Goal: Information Seeking & Learning: Learn about a topic

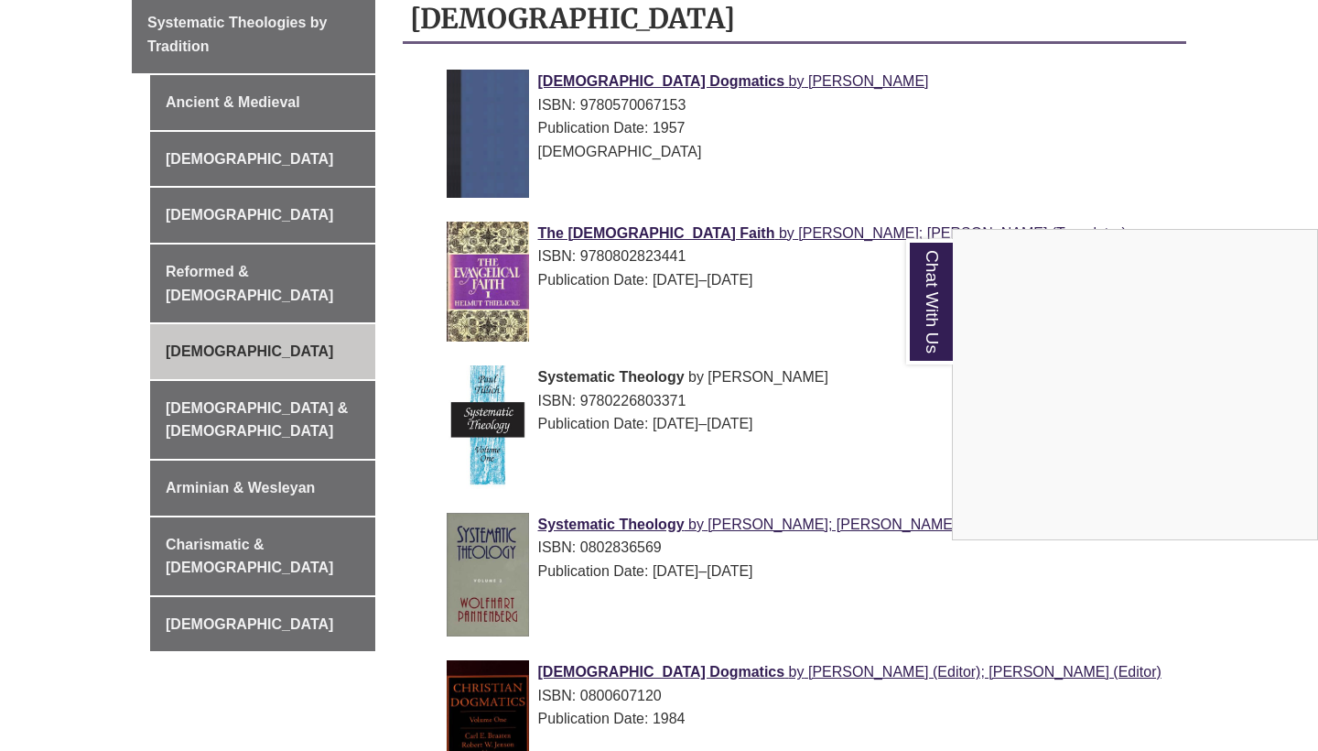
scroll to position [289, 0]
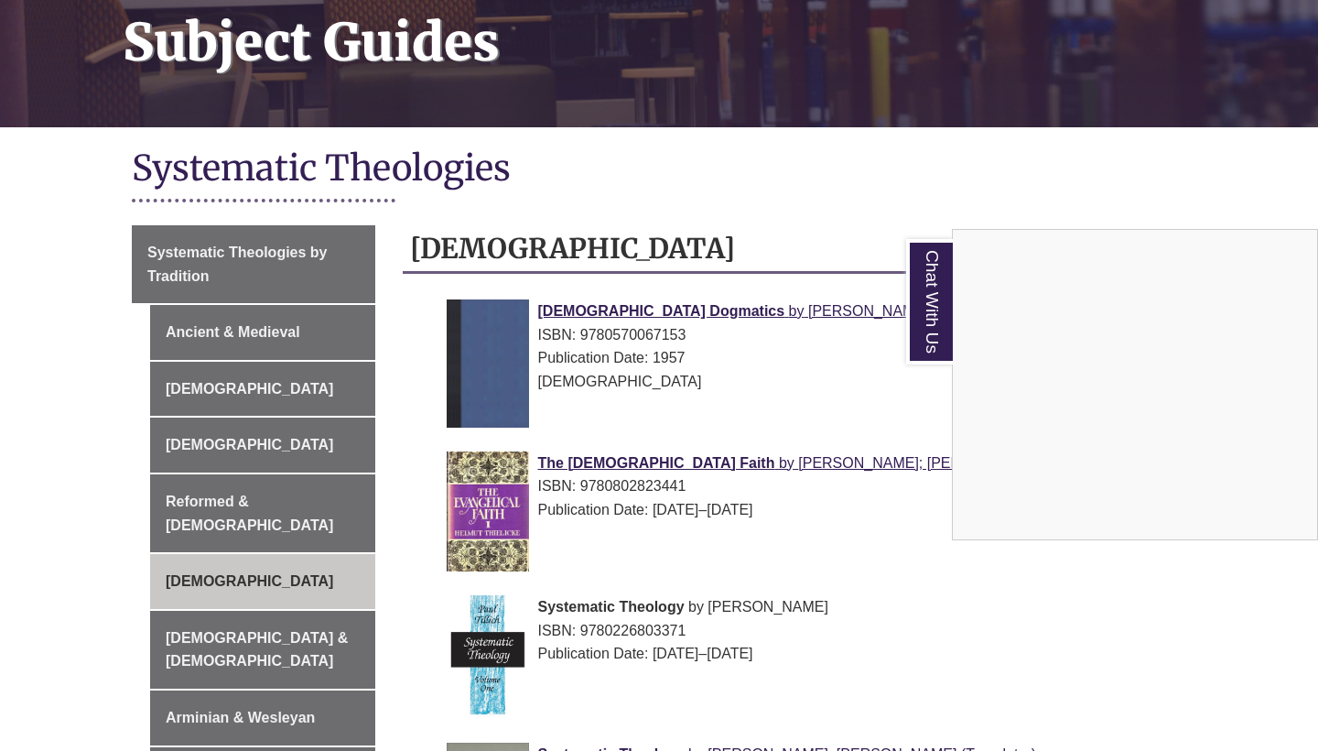
click at [276, 321] on div "Chat With Us" at bounding box center [659, 375] width 1318 height 751
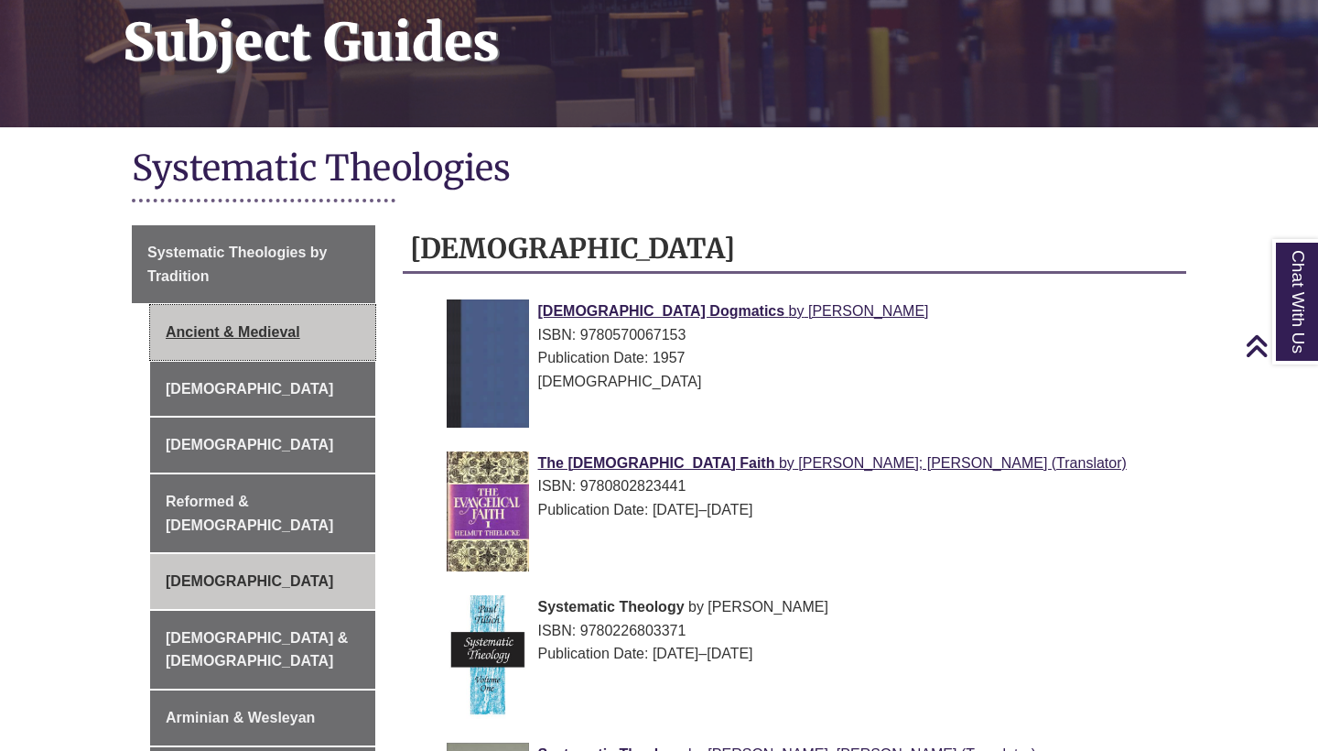
click at [275, 329] on link "Ancient & Medieval" at bounding box center [262, 332] width 225 height 55
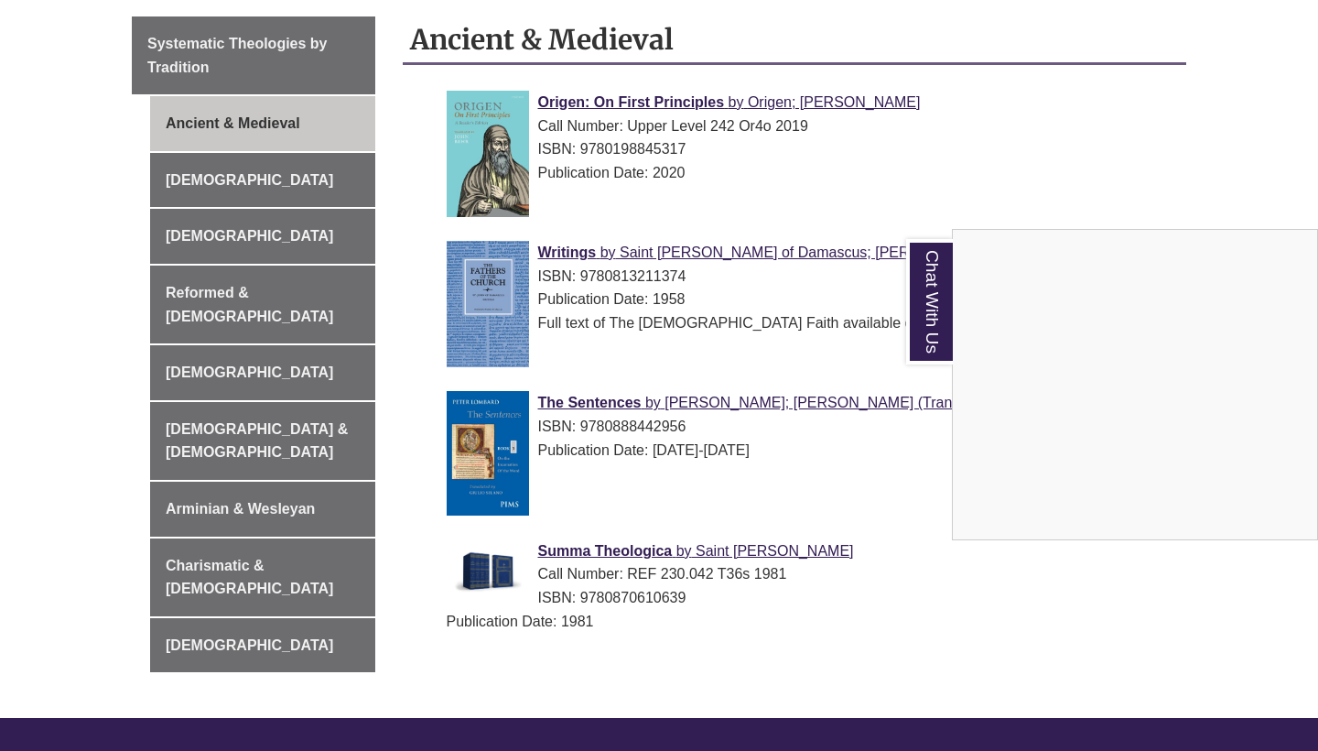
scroll to position [502, 0]
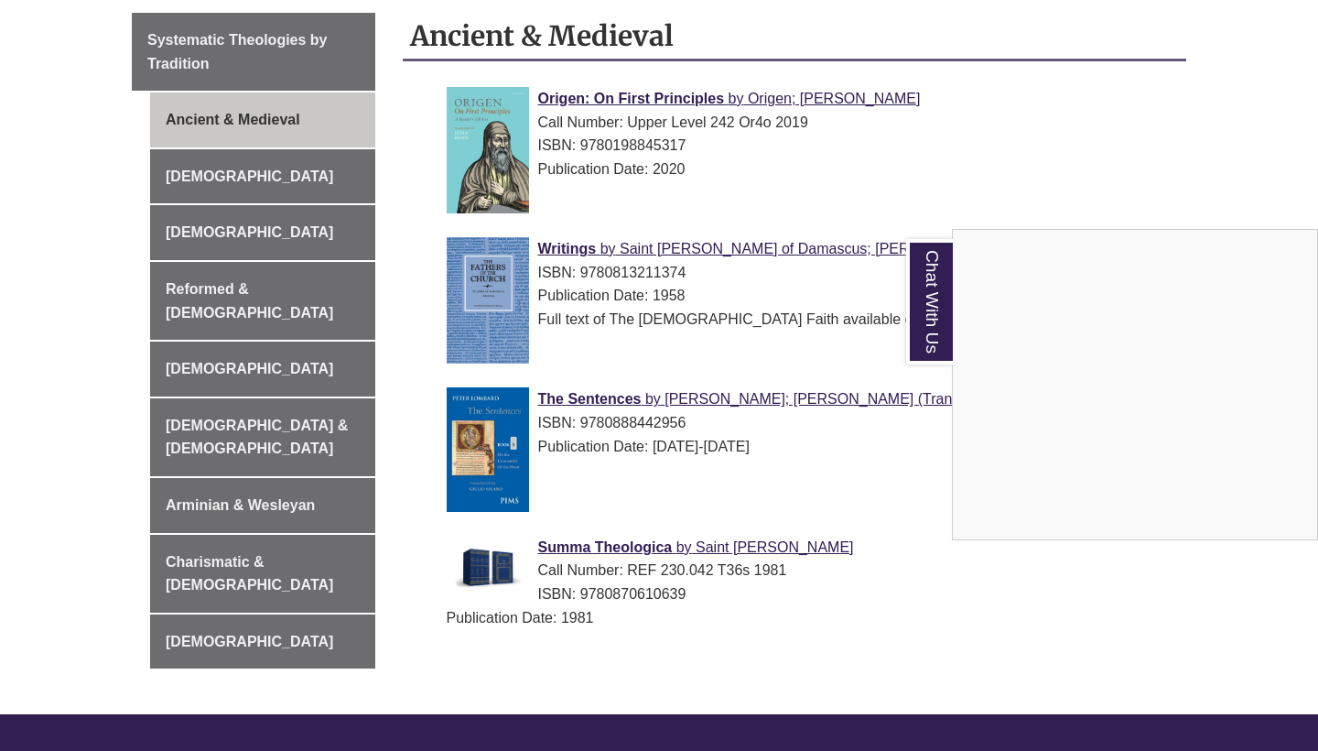
click at [272, 168] on div "Chat With Us" at bounding box center [659, 375] width 1318 height 751
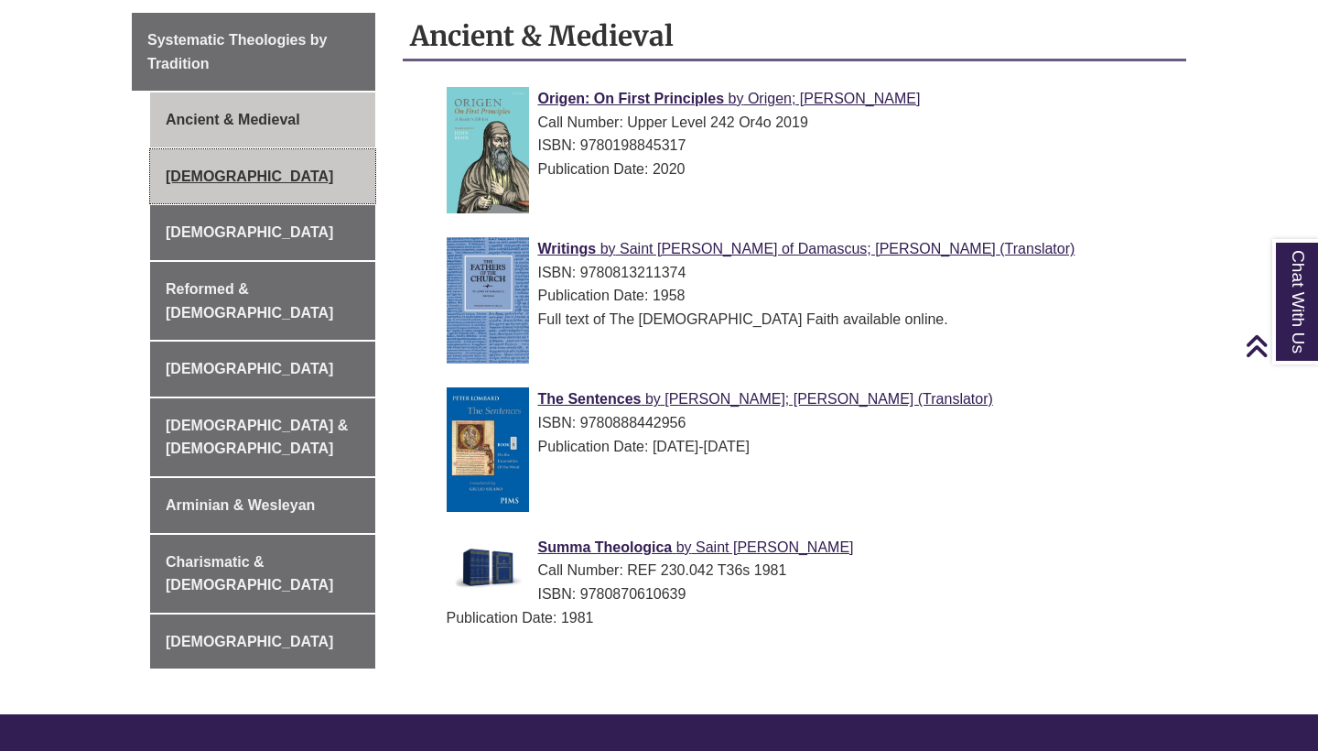
click at [271, 174] on link "[DEMOGRAPHIC_DATA]" at bounding box center [262, 176] width 225 height 55
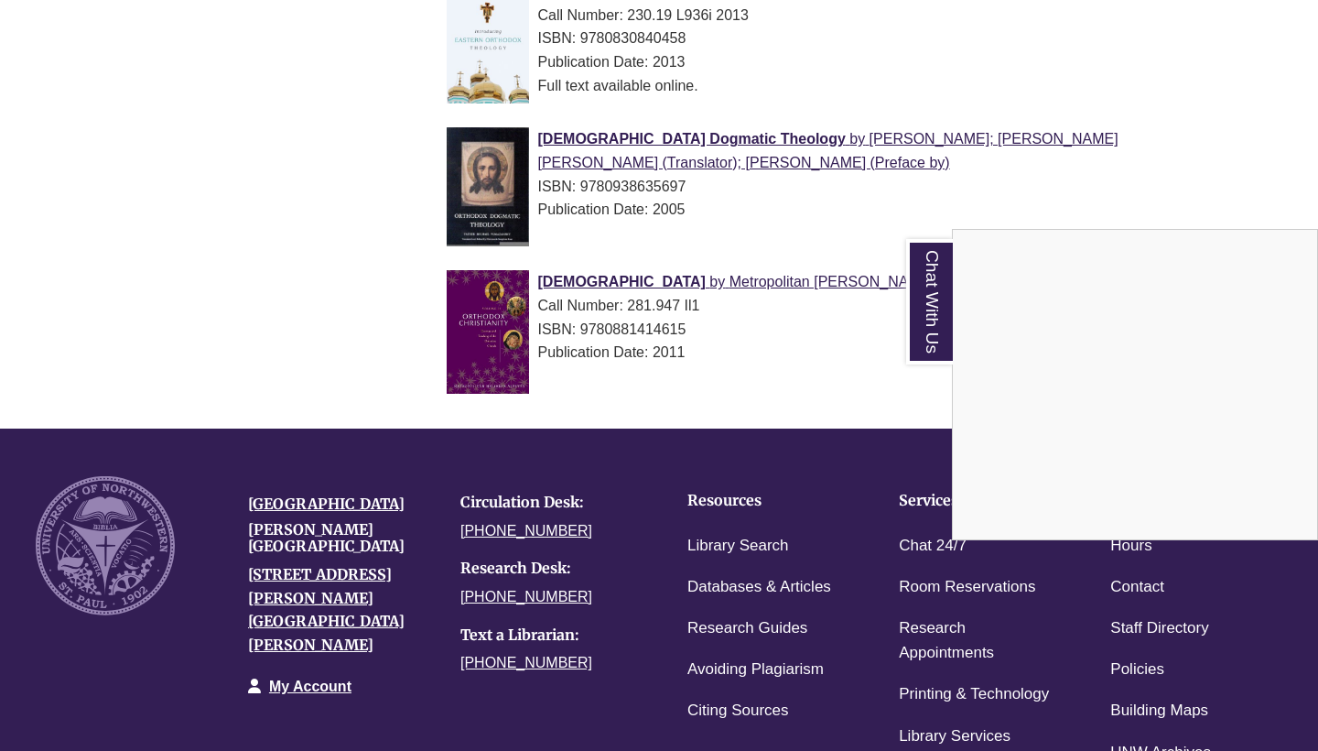
scroll to position [1206, 0]
drag, startPoint x: 734, startPoint y: 154, endPoint x: 543, endPoint y: 136, distance: 192.1
click at [543, 136] on div "Chat With Us" at bounding box center [659, 375] width 1318 height 751
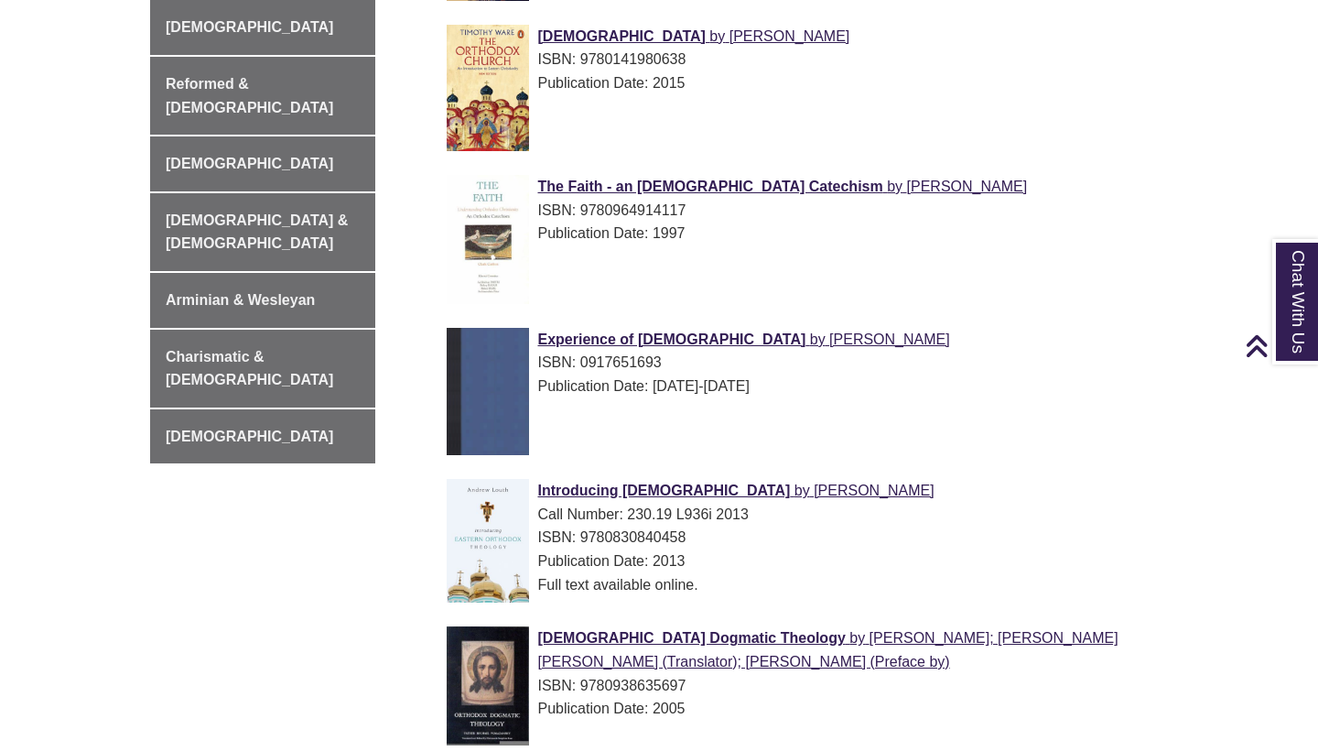
scroll to position [324, 0]
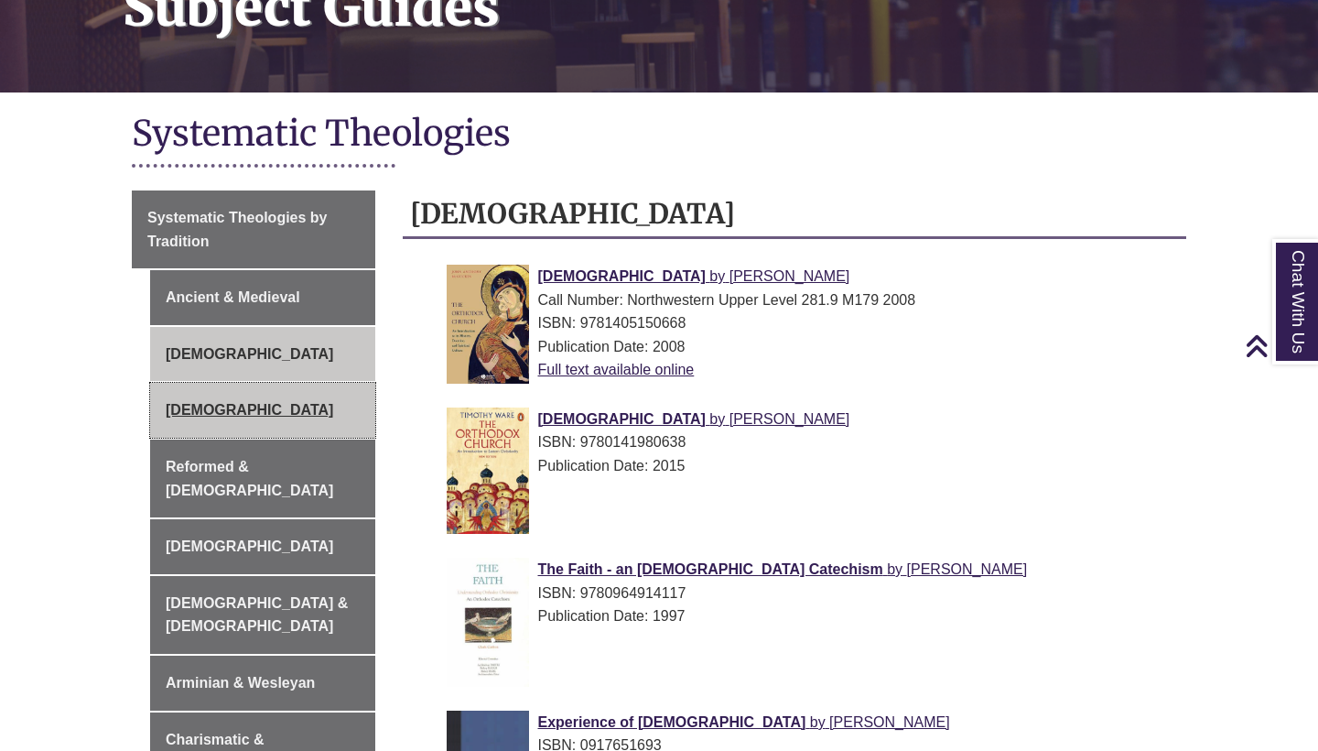
click at [255, 409] on link "[DEMOGRAPHIC_DATA]" at bounding box center [262, 410] width 225 height 55
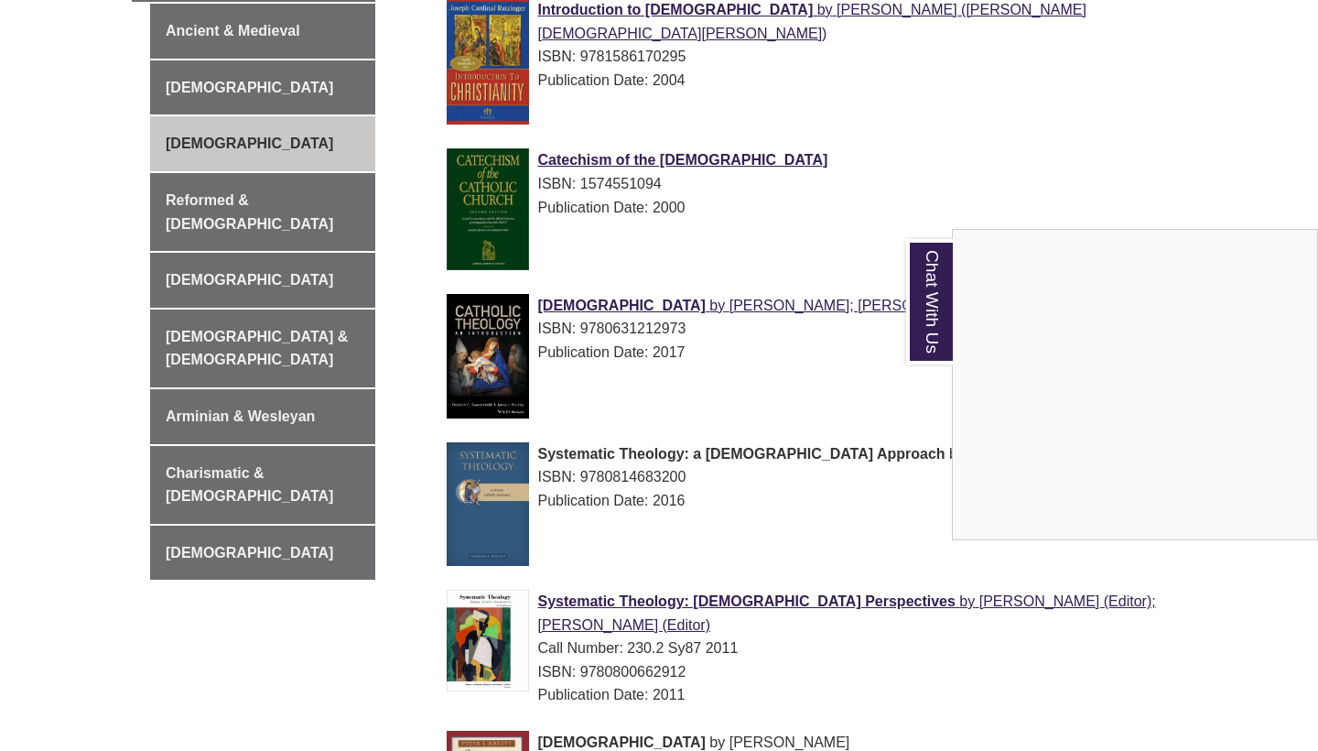
scroll to position [279, 0]
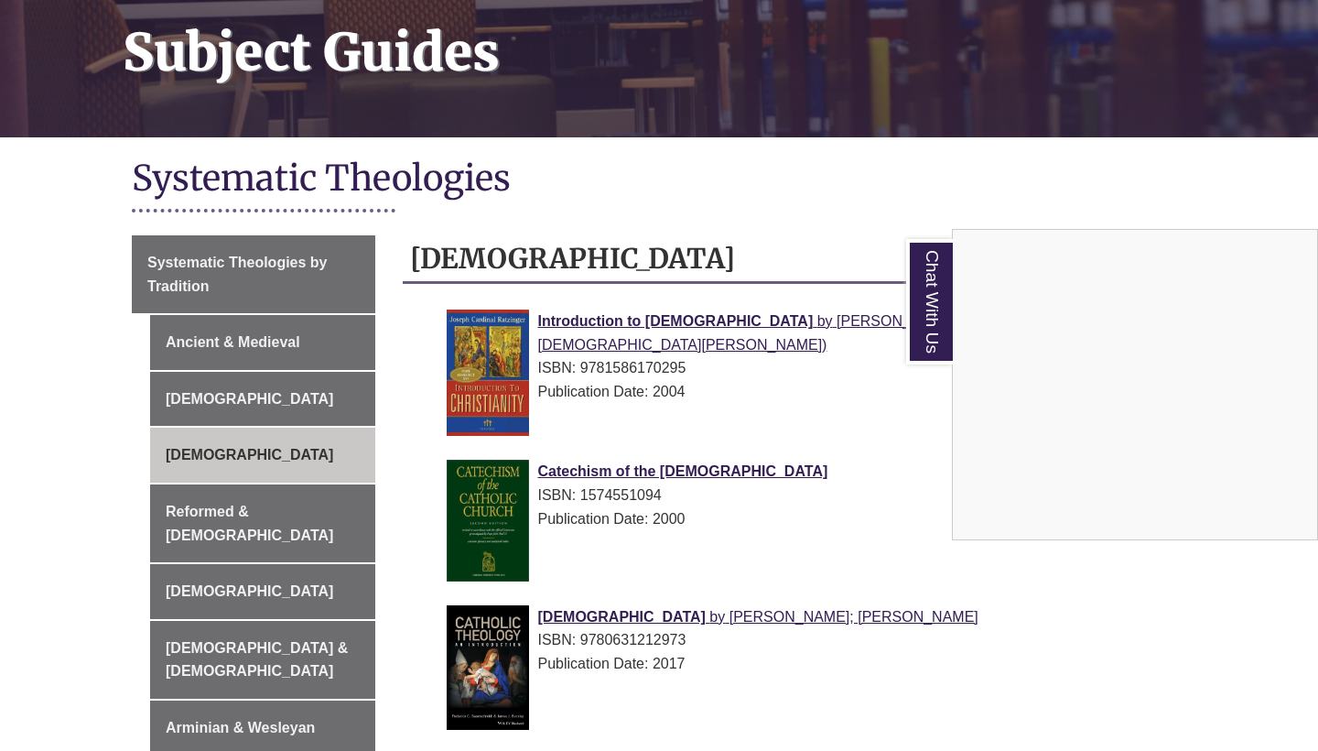
click at [257, 515] on div "Chat With Us" at bounding box center [659, 375] width 1318 height 751
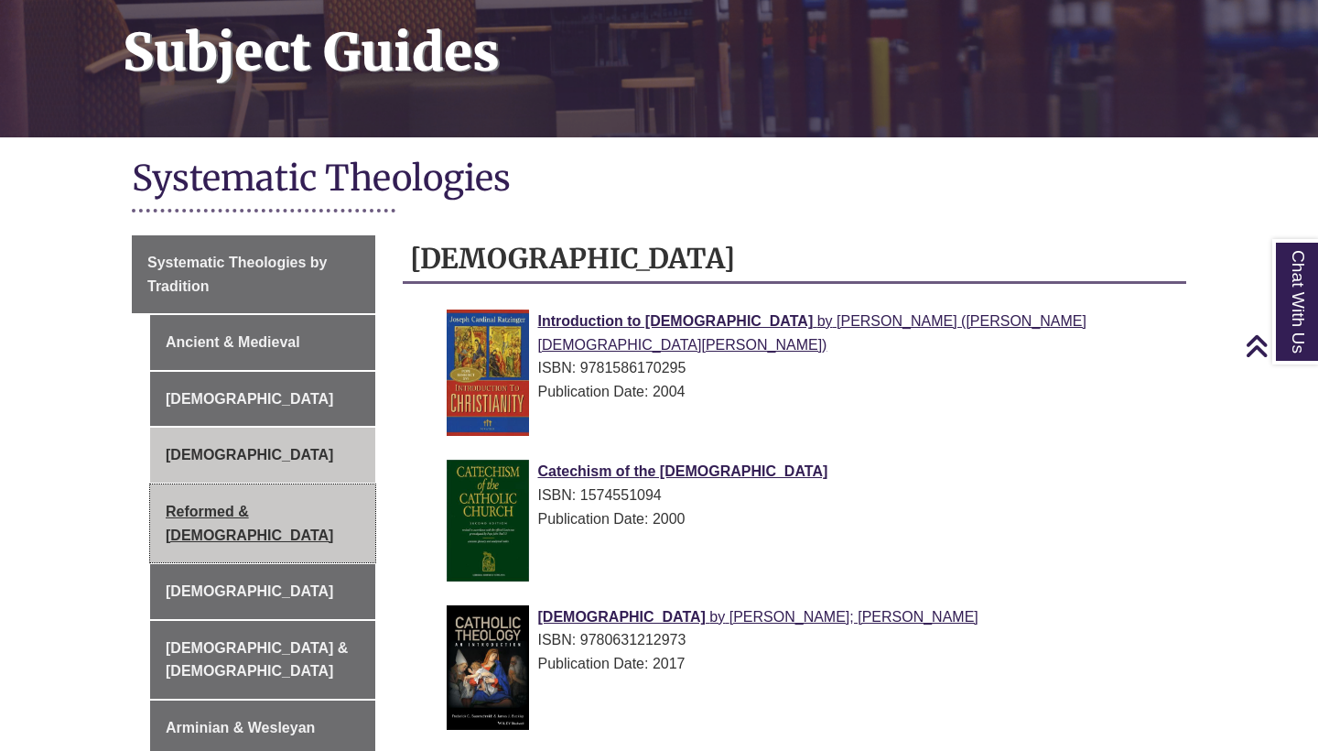
click at [260, 499] on link "Reformed & [DEMOGRAPHIC_DATA]" at bounding box center [262, 523] width 225 height 78
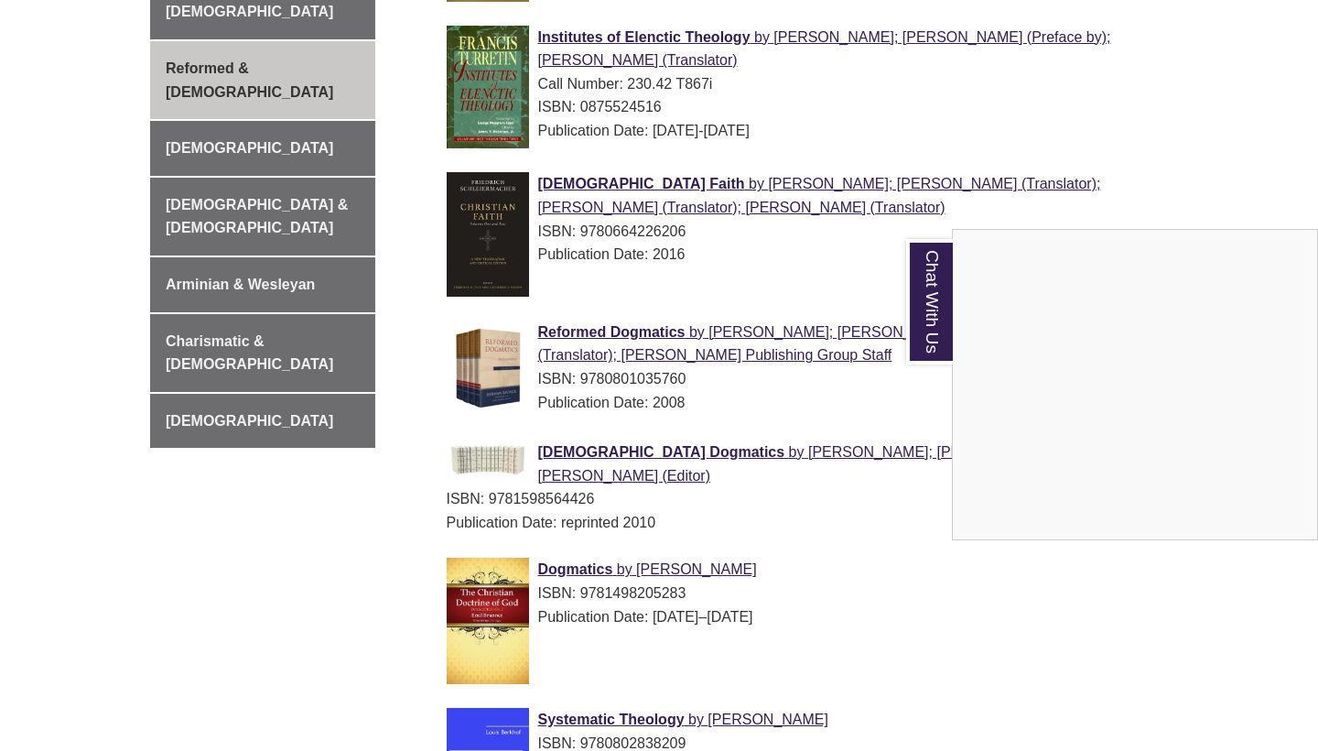
scroll to position [397, 0]
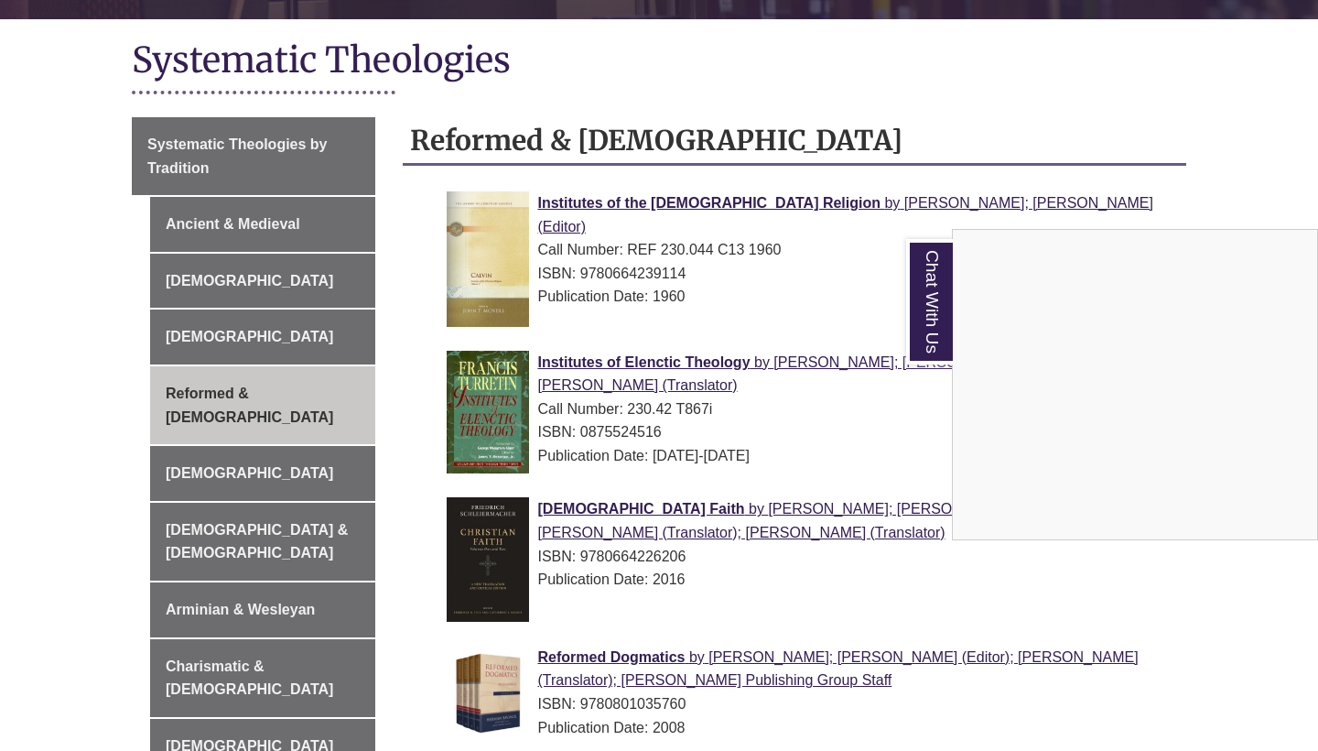
click at [203, 442] on div "Chat With Us" at bounding box center [659, 375] width 1318 height 751
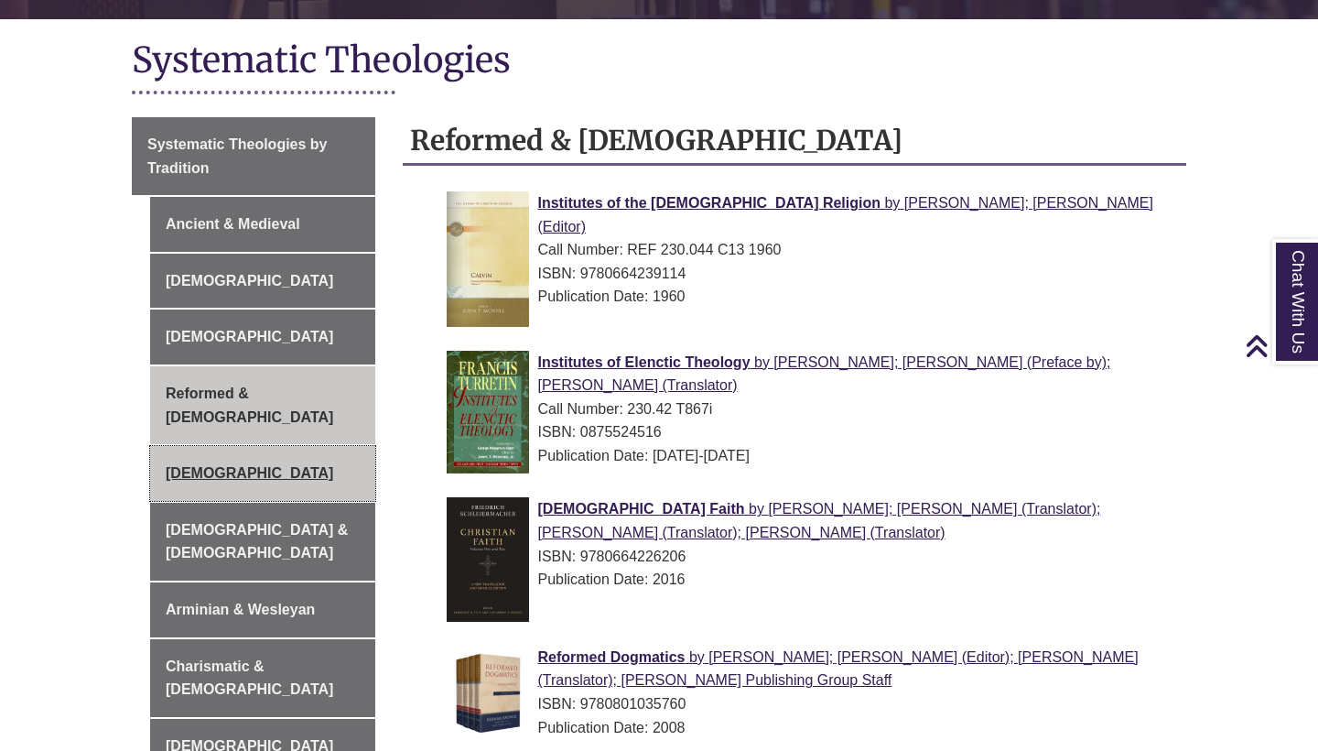
click at [203, 446] on link "[DEMOGRAPHIC_DATA]" at bounding box center [262, 473] width 225 height 55
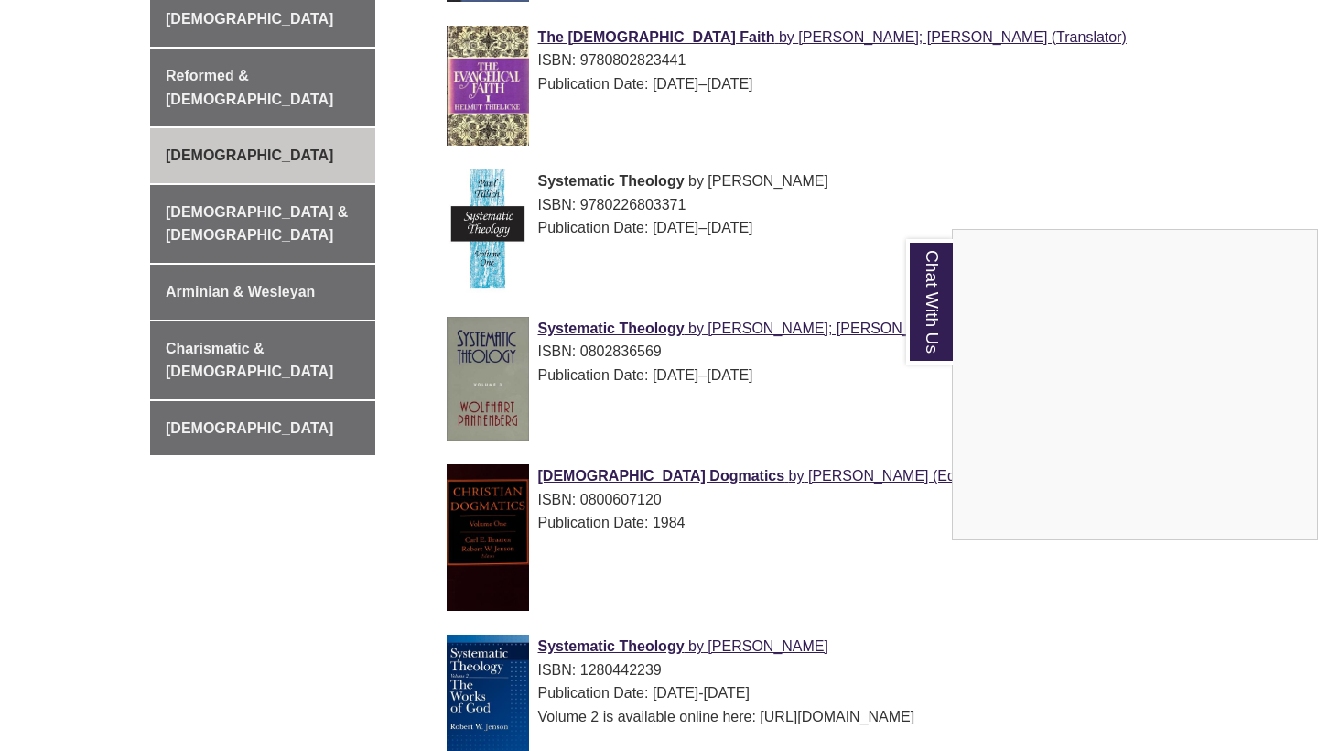
scroll to position [422, 0]
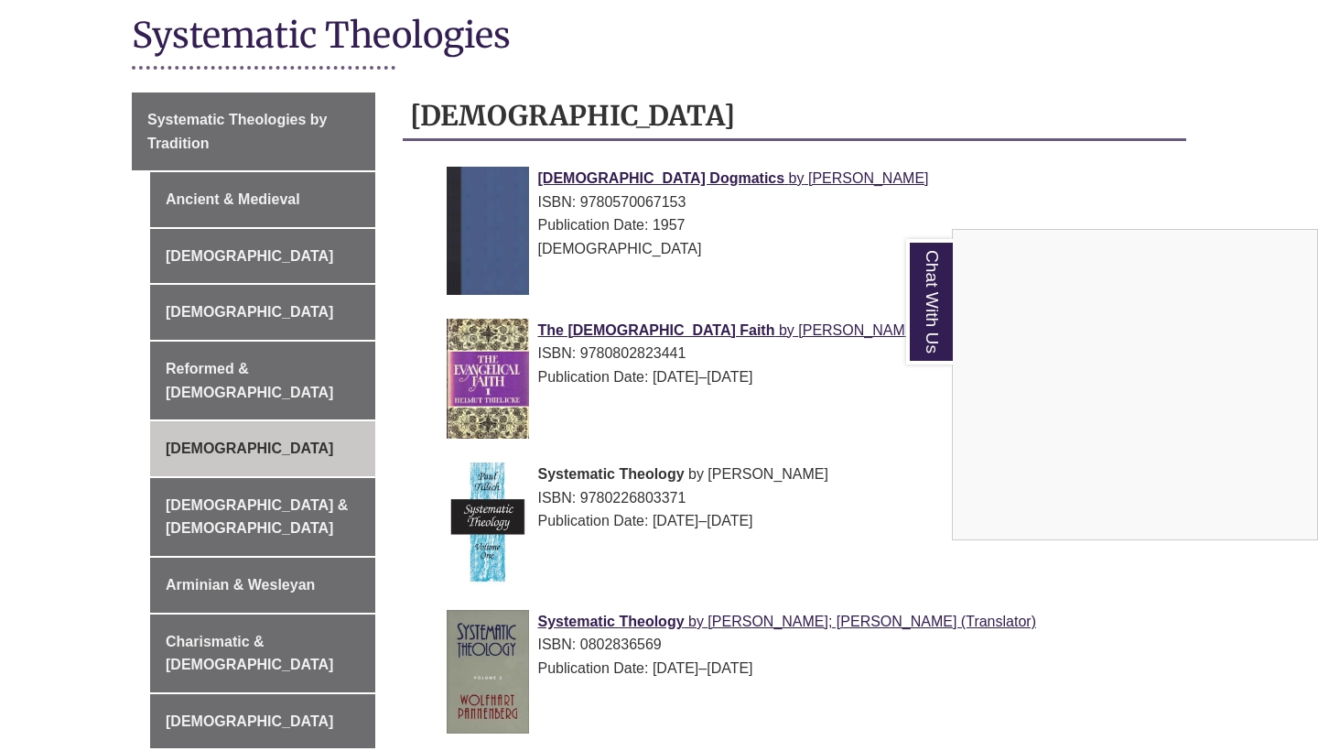
click at [327, 476] on div "Chat With Us" at bounding box center [659, 375] width 1318 height 751
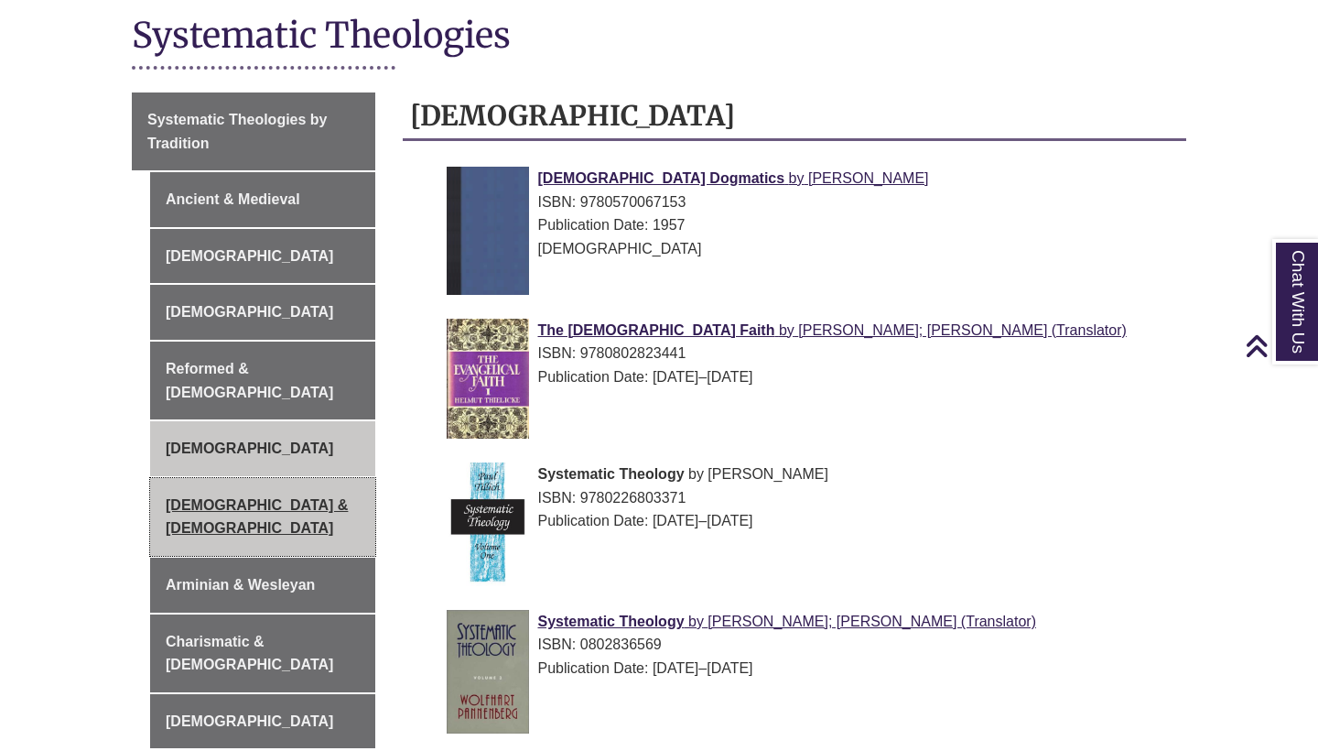
click at [305, 478] on link "[DEMOGRAPHIC_DATA] & [DEMOGRAPHIC_DATA]" at bounding box center [262, 517] width 225 height 78
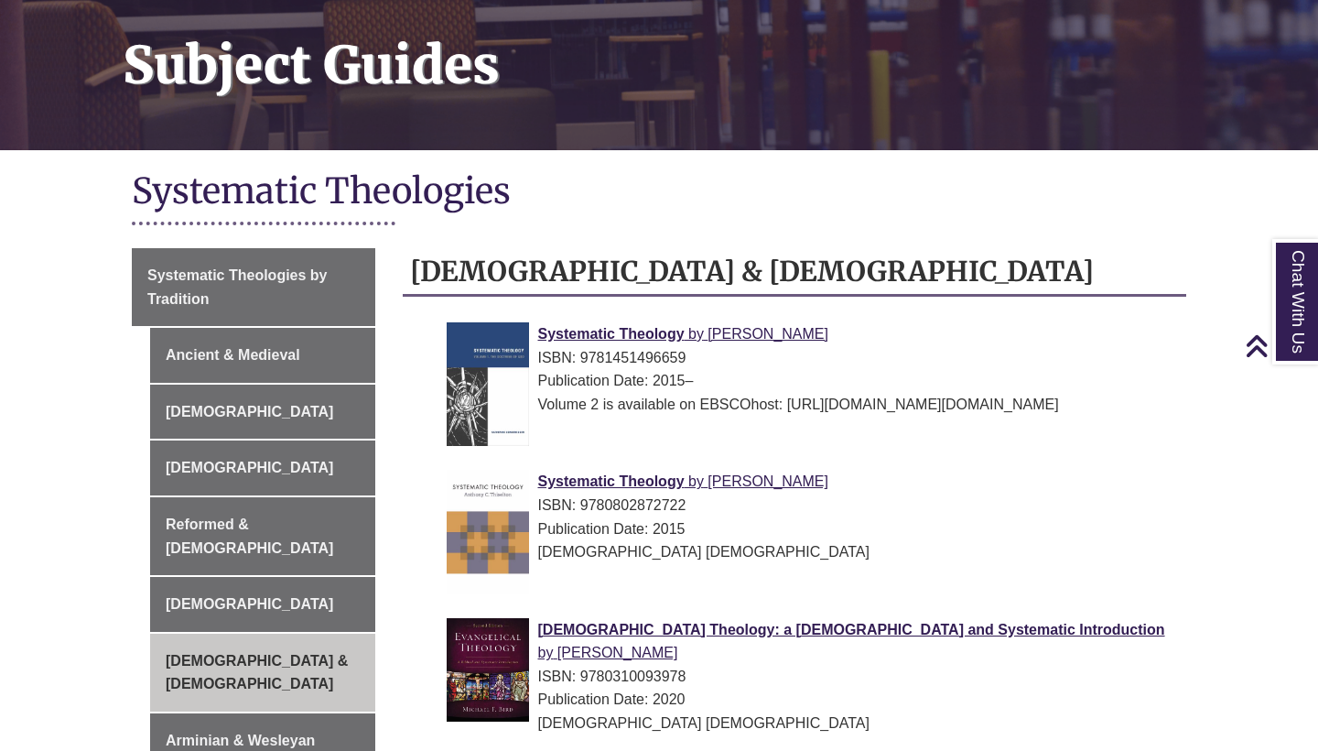
scroll to position [174, 0]
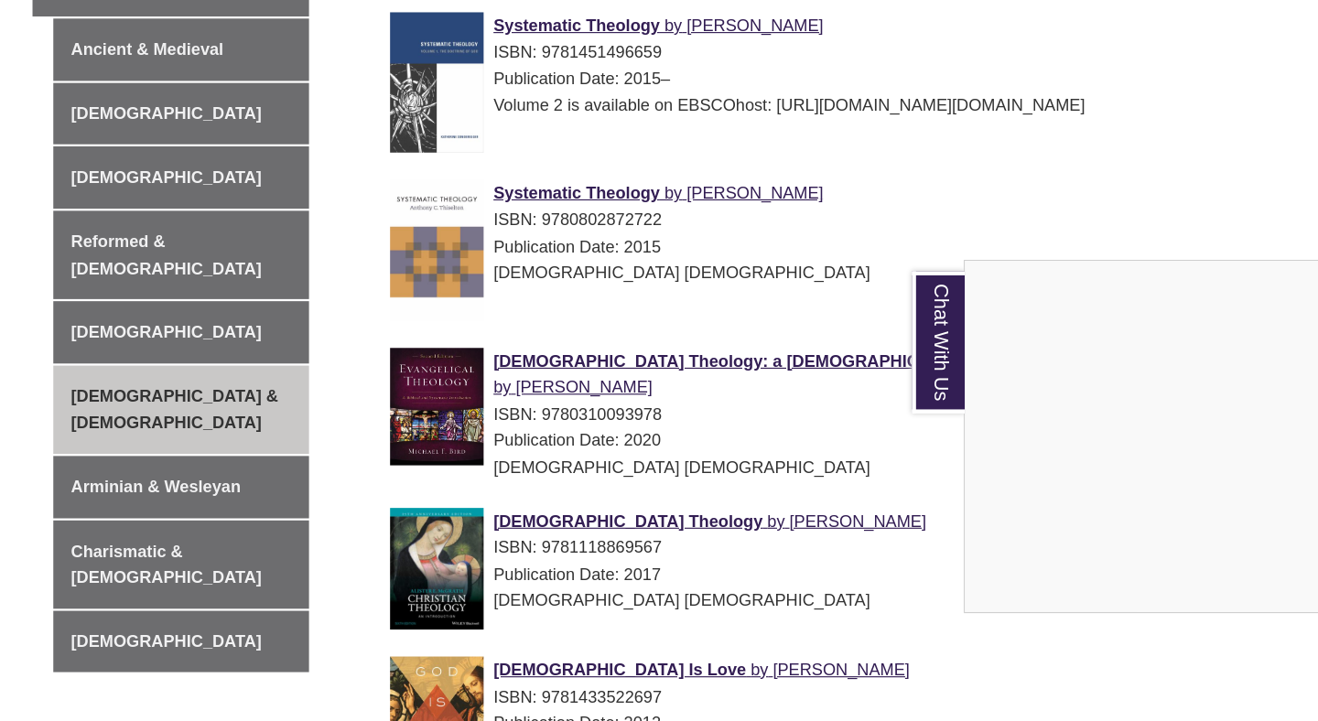
scroll to position [582, 0]
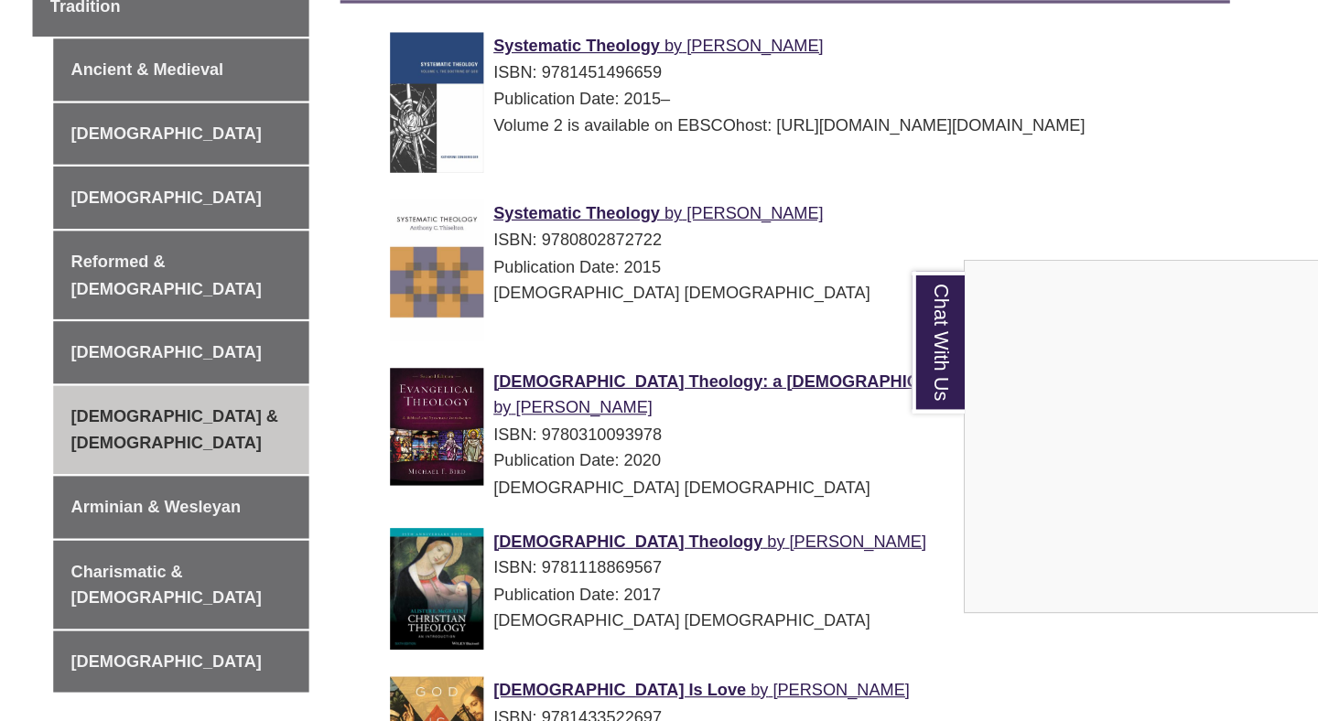
click at [580, 175] on div "Chat With Us" at bounding box center [659, 360] width 1318 height 721
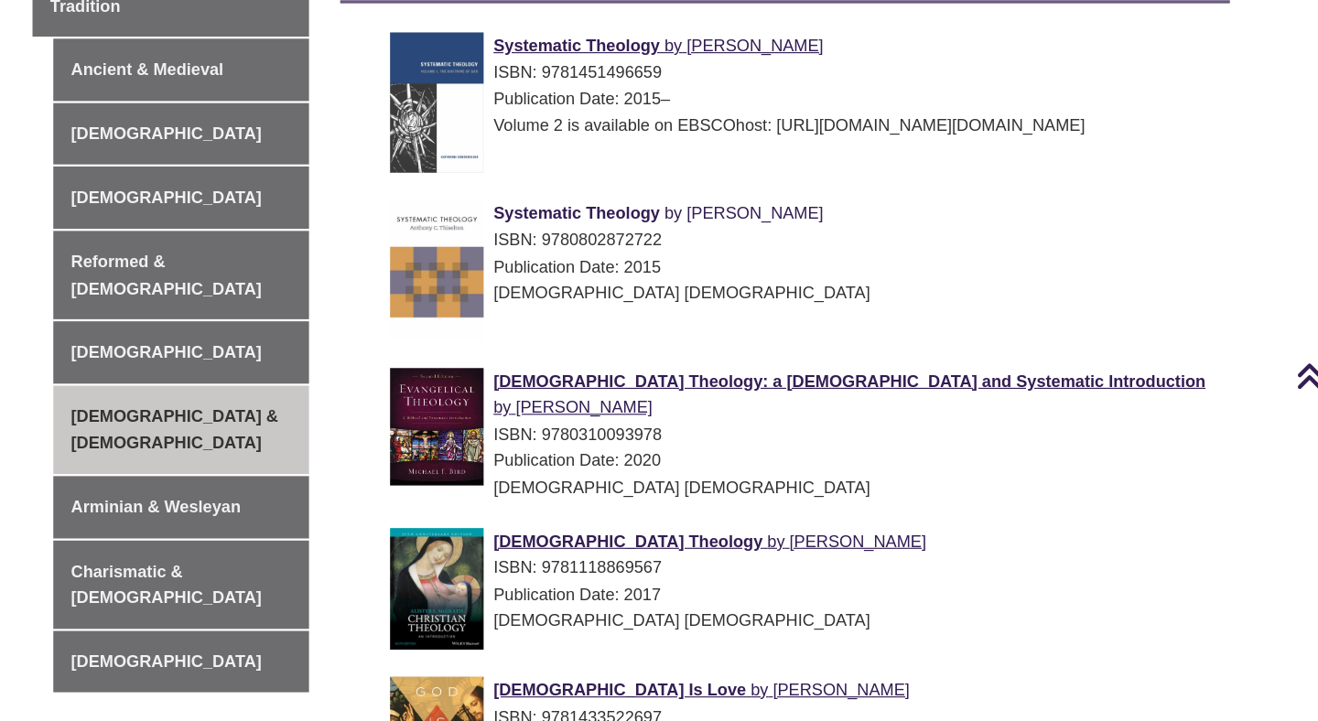
click at [580, 179] on span "Systematic Theology" at bounding box center [611, 187] width 146 height 16
drag, startPoint x: 427, startPoint y: 171, endPoint x: 748, endPoint y: 179, distance: 321.4
click at [748, 179] on div "Systematic Theology by [PERSON_NAME] ISBN: 9780802872722 Publication Date: 2015…" at bounding box center [810, 222] width 726 height 93
copy link "Systematic Theology by [PERSON_NAME]"
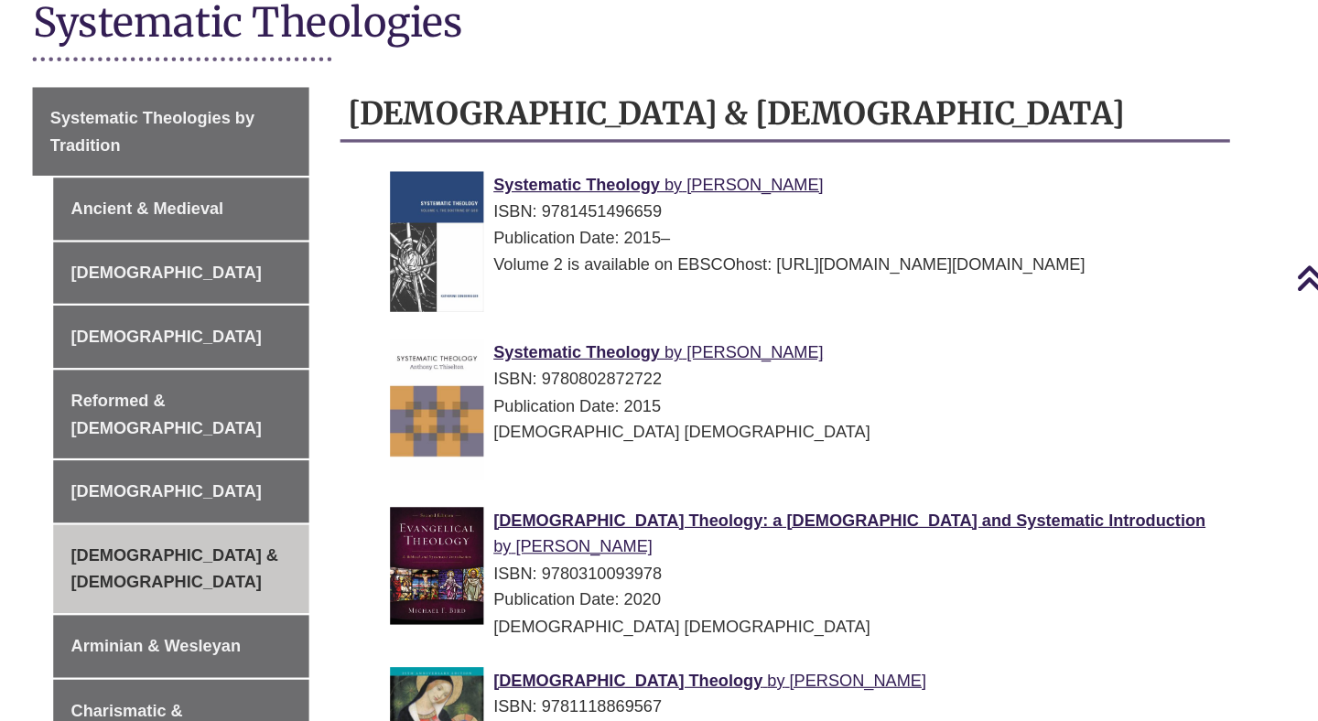
scroll to position [592, 0]
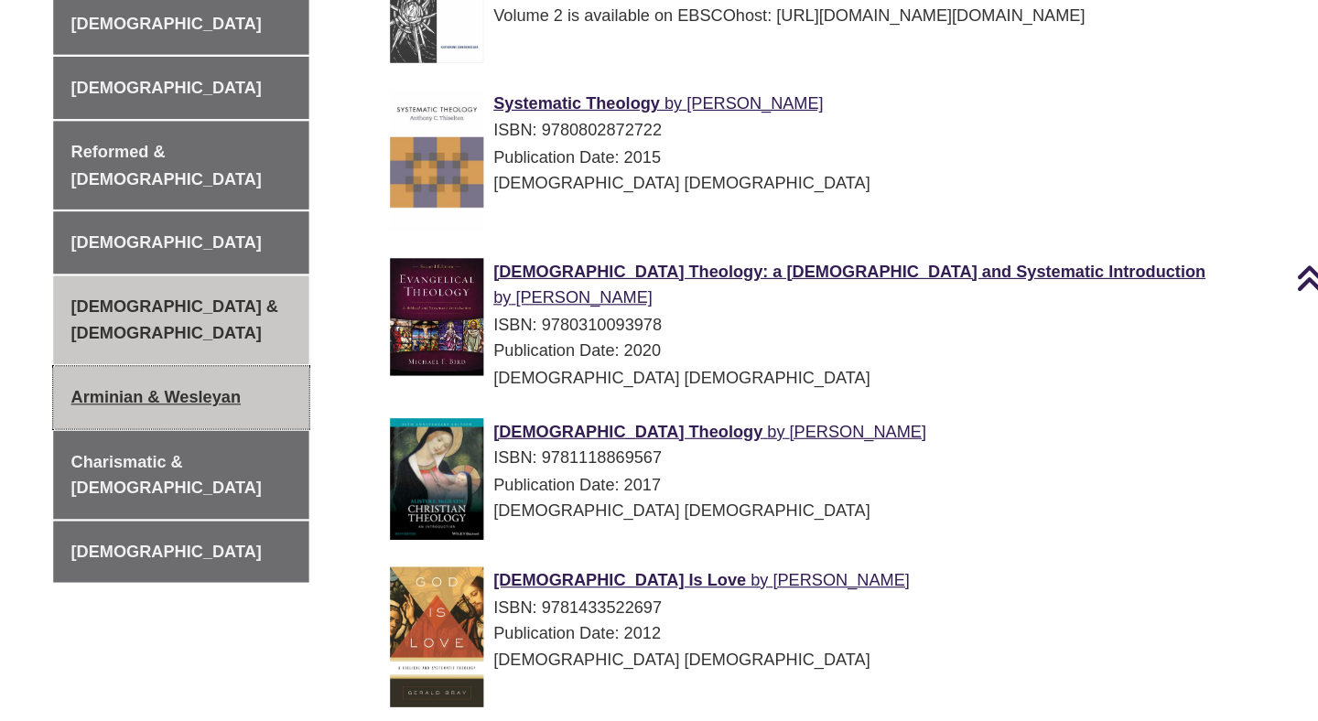
click at [241, 409] on link "Arminian & Wesleyan" at bounding box center [262, 436] width 225 height 55
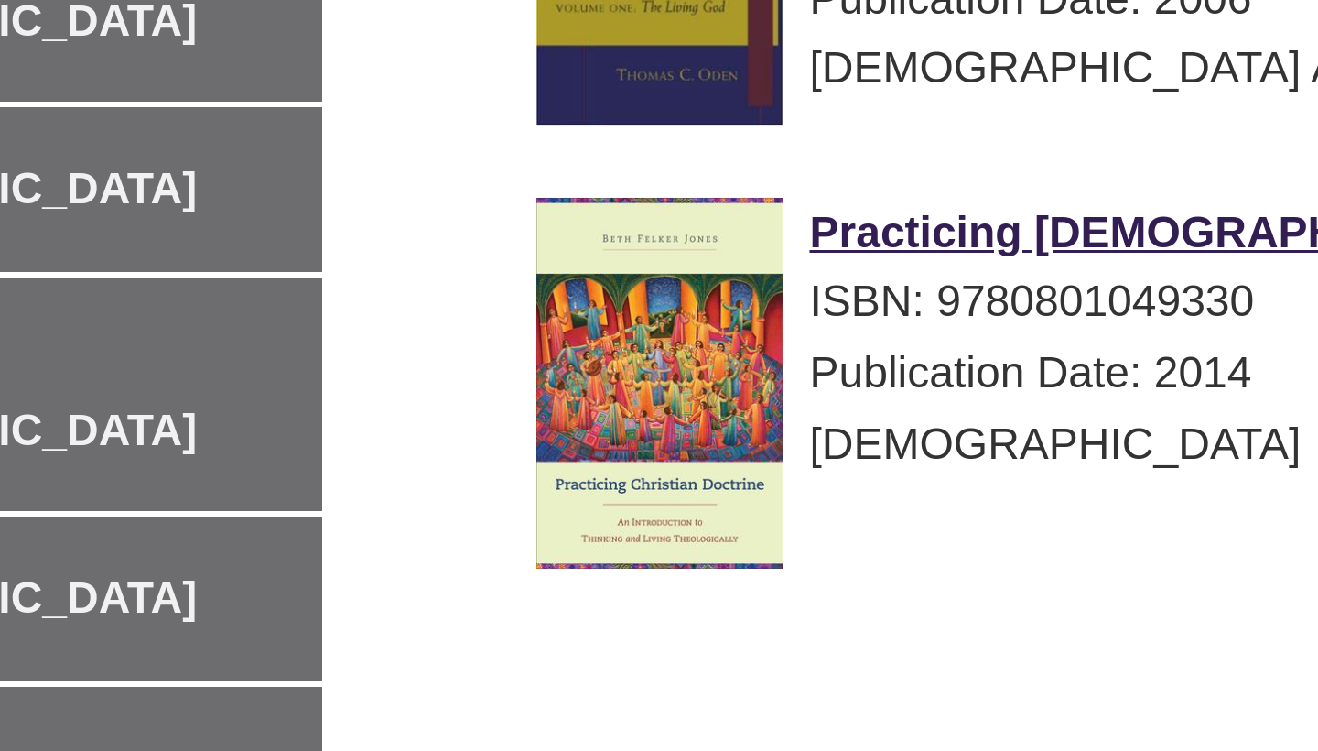
scroll to position [426, 0]
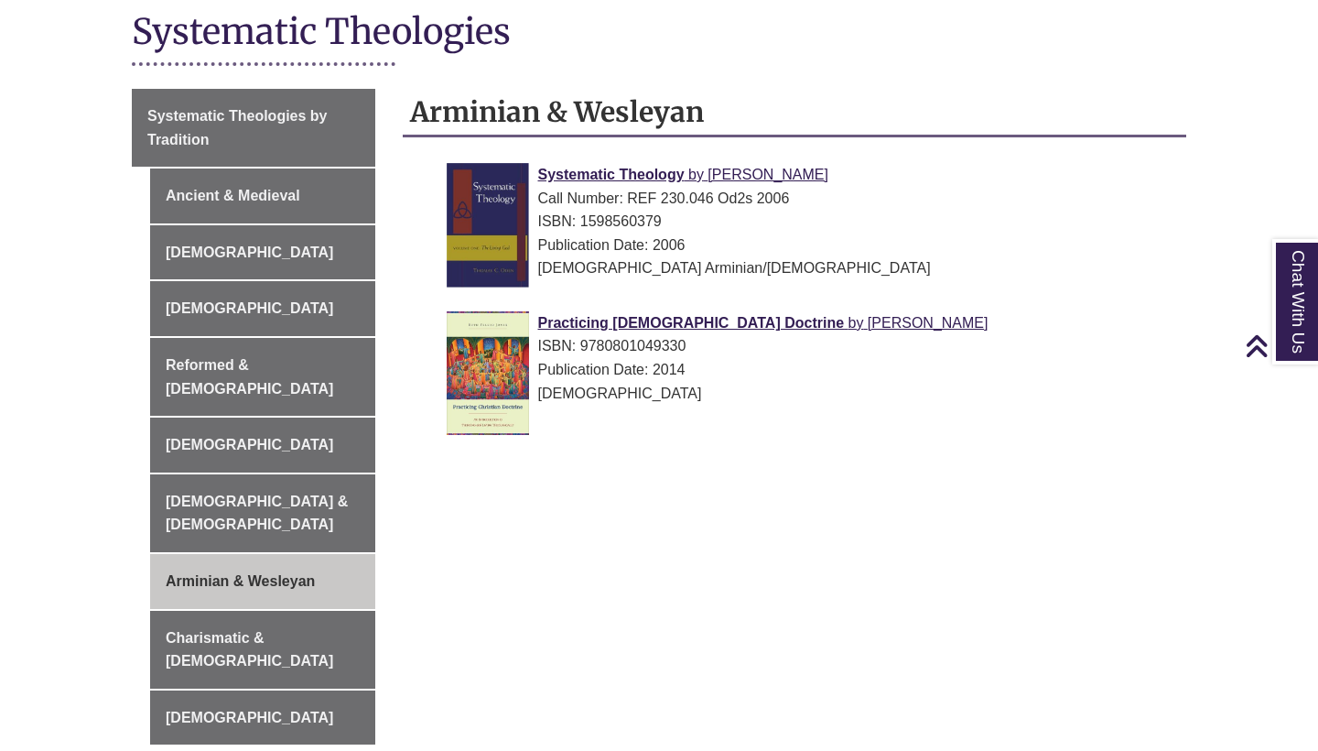
drag, startPoint x: 533, startPoint y: 167, endPoint x: 836, endPoint y: 177, distance: 303.2
click at [836, 177] on div "Systematic Theology by Thomas C. Oden Call Number: REF 230.046 Od2s 2006 ISBN: …" at bounding box center [810, 221] width 726 height 117
copy link "Systematic Theology by Thomas C. Oden"
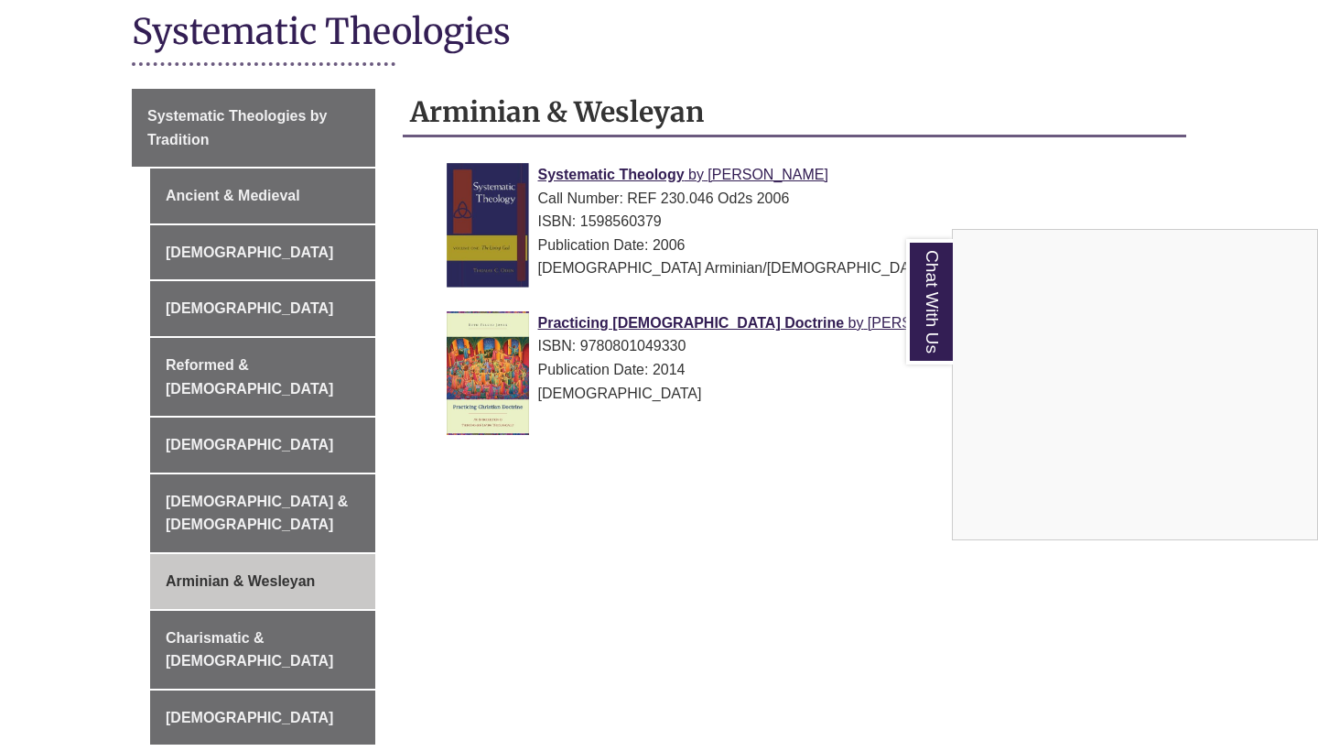
click at [331, 577] on div "Chat With Us" at bounding box center [659, 375] width 1318 height 751
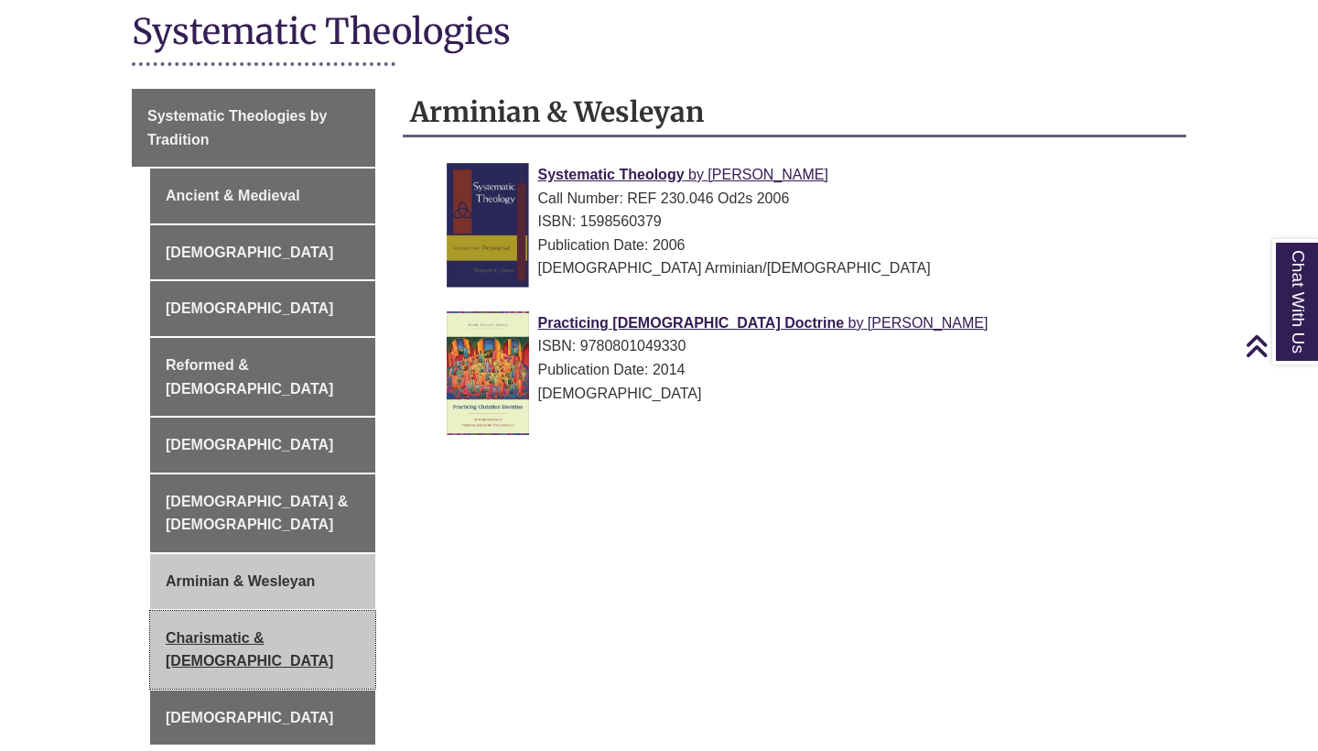
click at [315, 611] on link "Charismatic & [DEMOGRAPHIC_DATA]" at bounding box center [262, 650] width 225 height 78
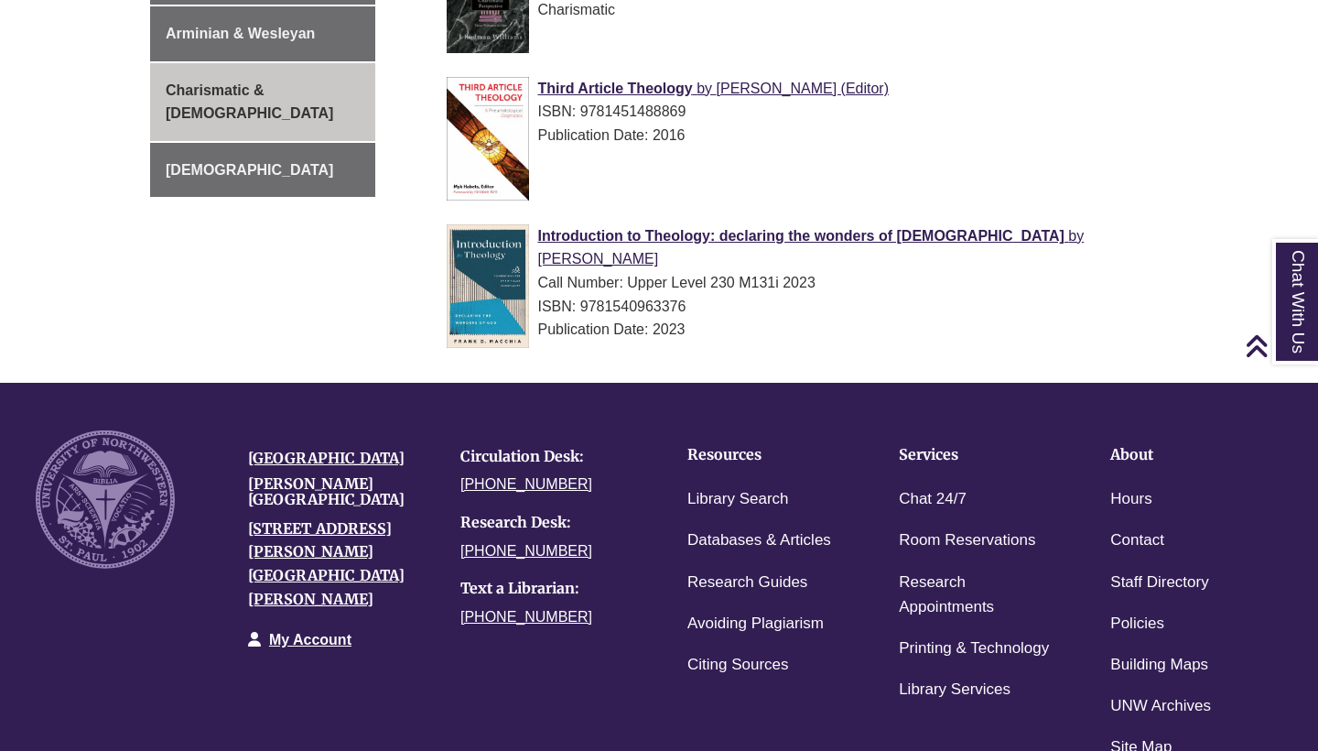
scroll to position [767, 0]
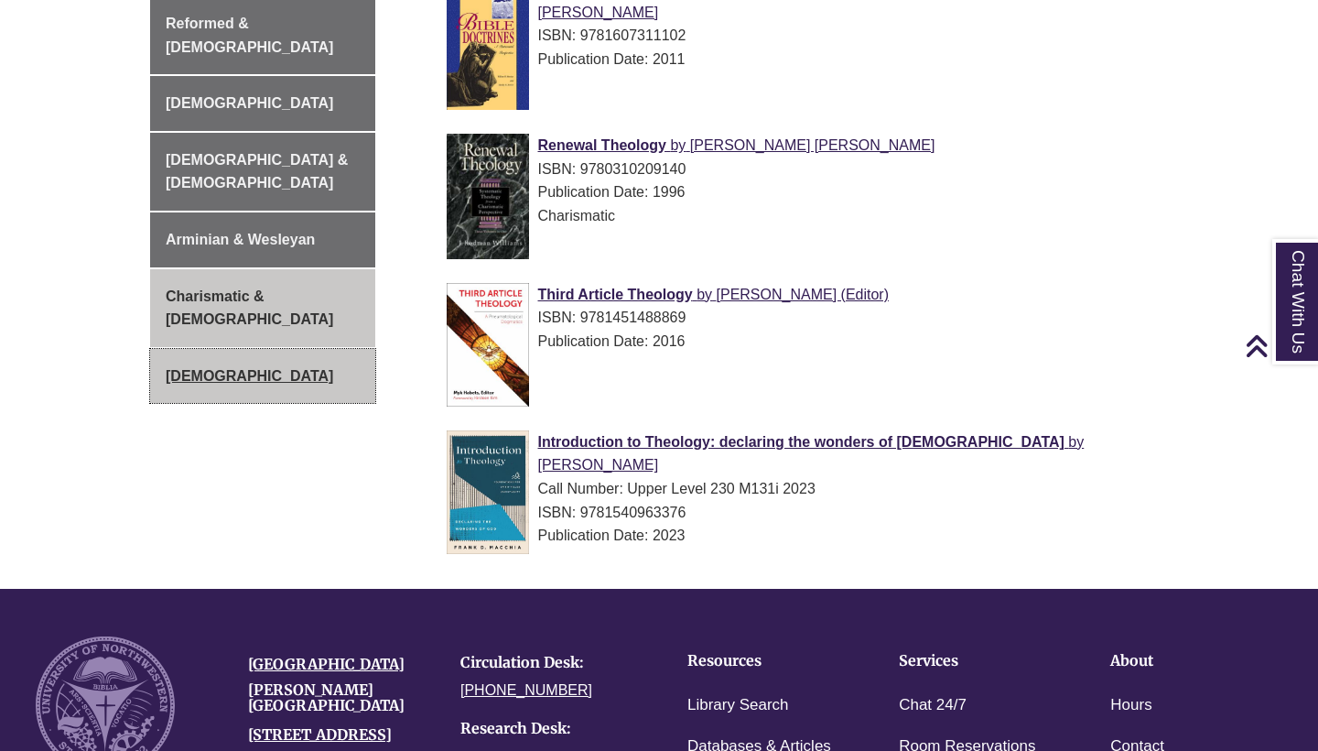
click at [276, 349] on link "[DEMOGRAPHIC_DATA]" at bounding box center [262, 376] width 225 height 55
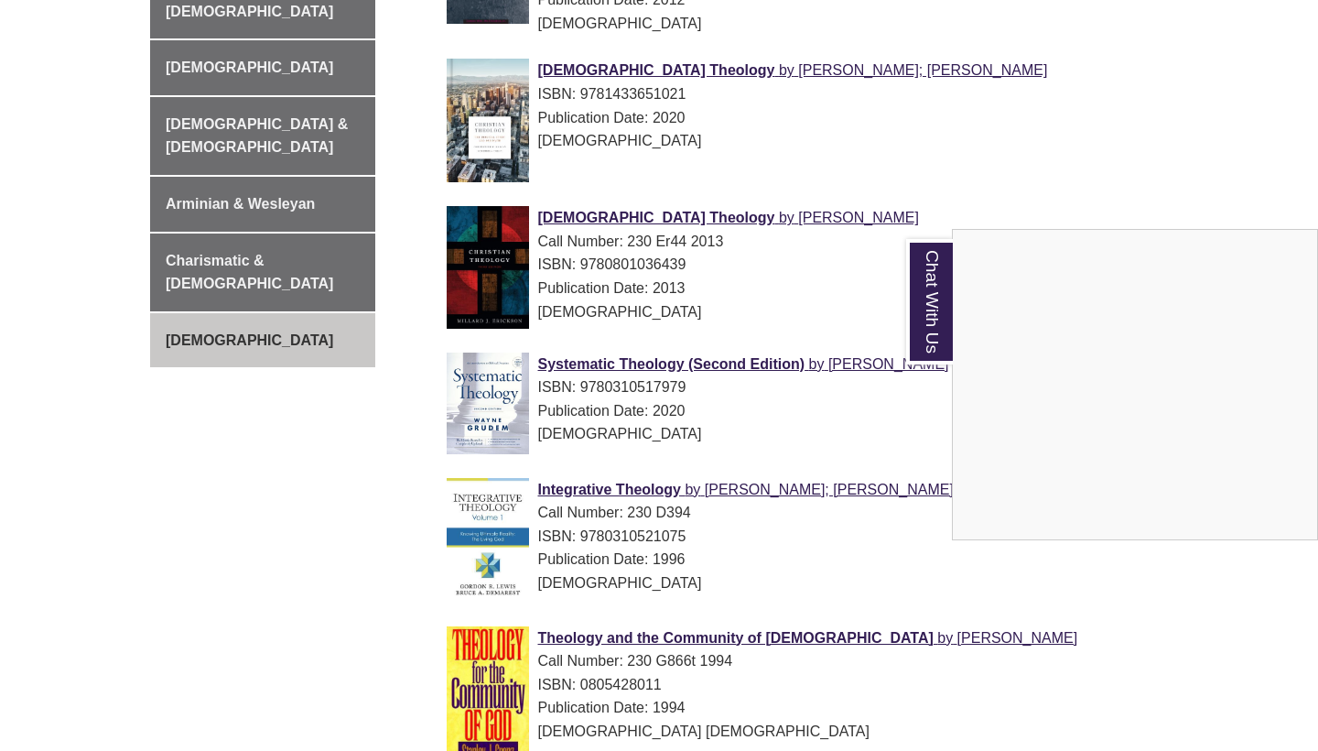
scroll to position [532, 0]
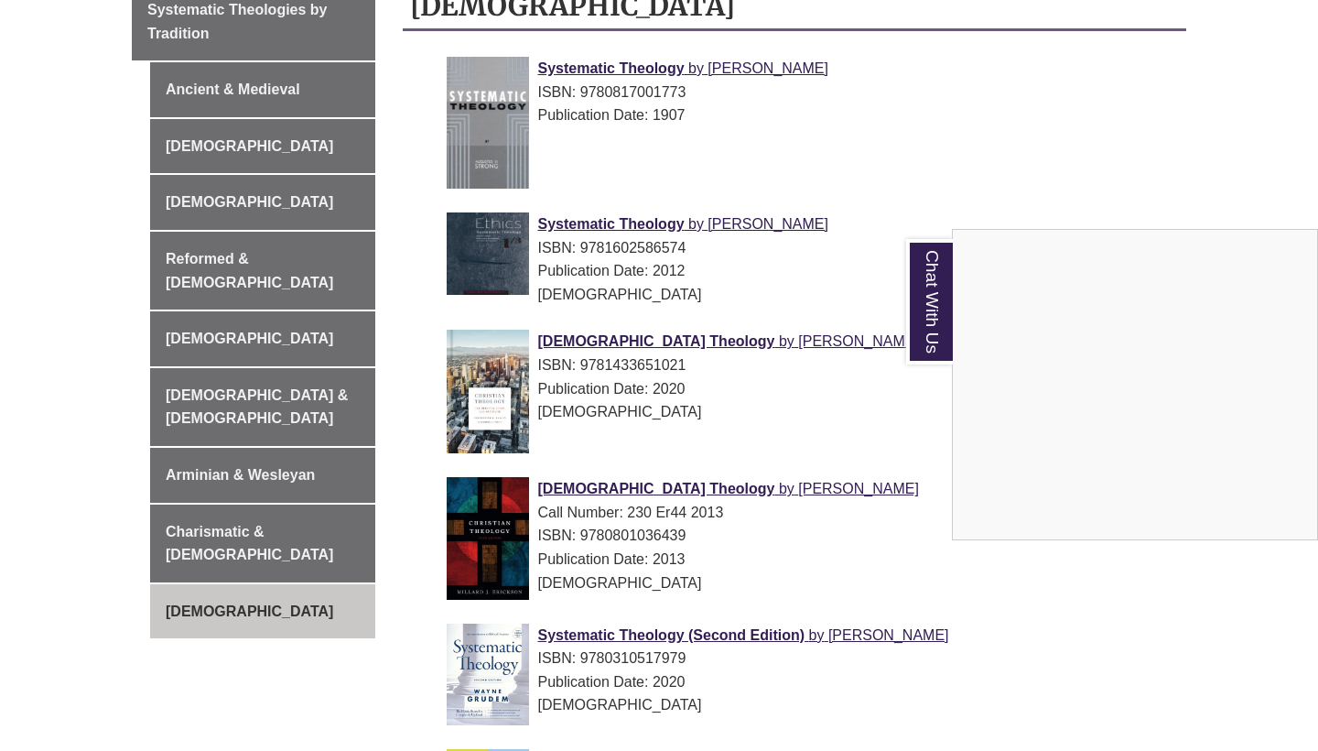
click at [300, 255] on div "Chat With Us" at bounding box center [659, 375] width 1318 height 751
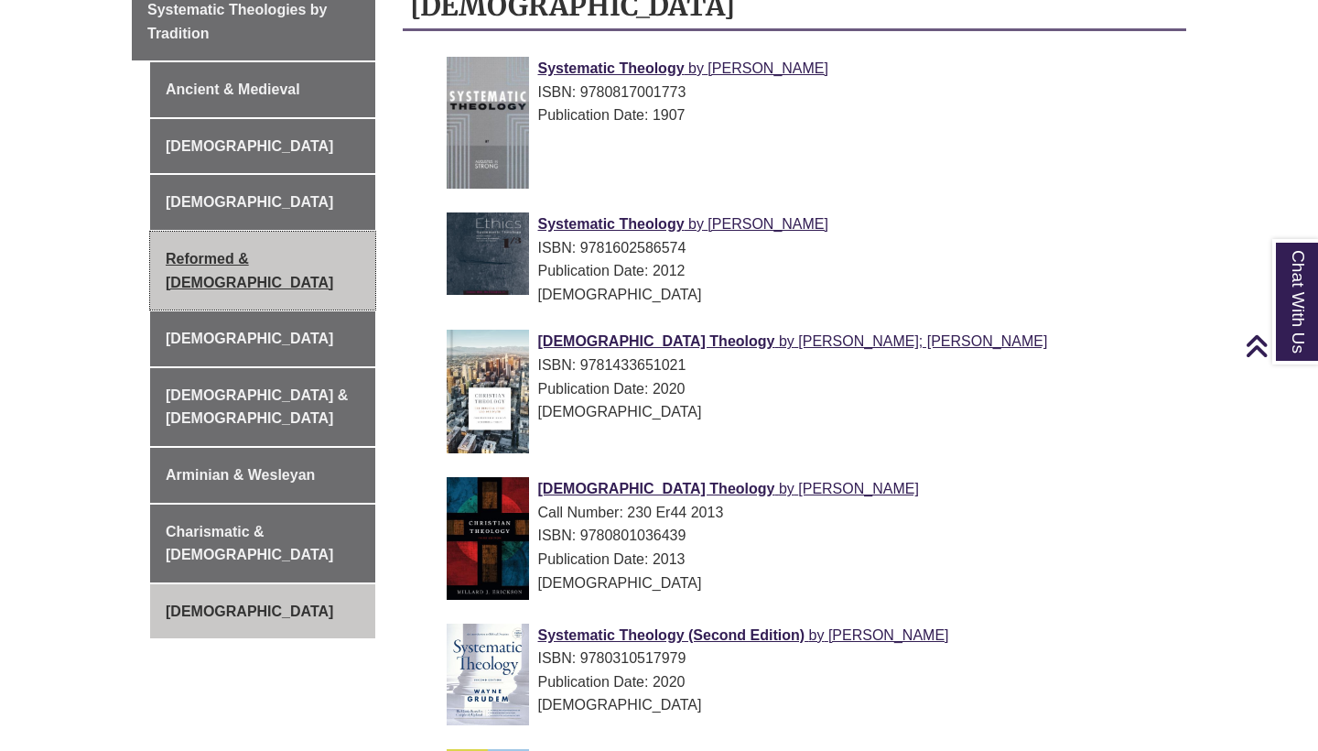
click at [301, 248] on link "Reformed & [DEMOGRAPHIC_DATA]" at bounding box center [262, 271] width 225 height 78
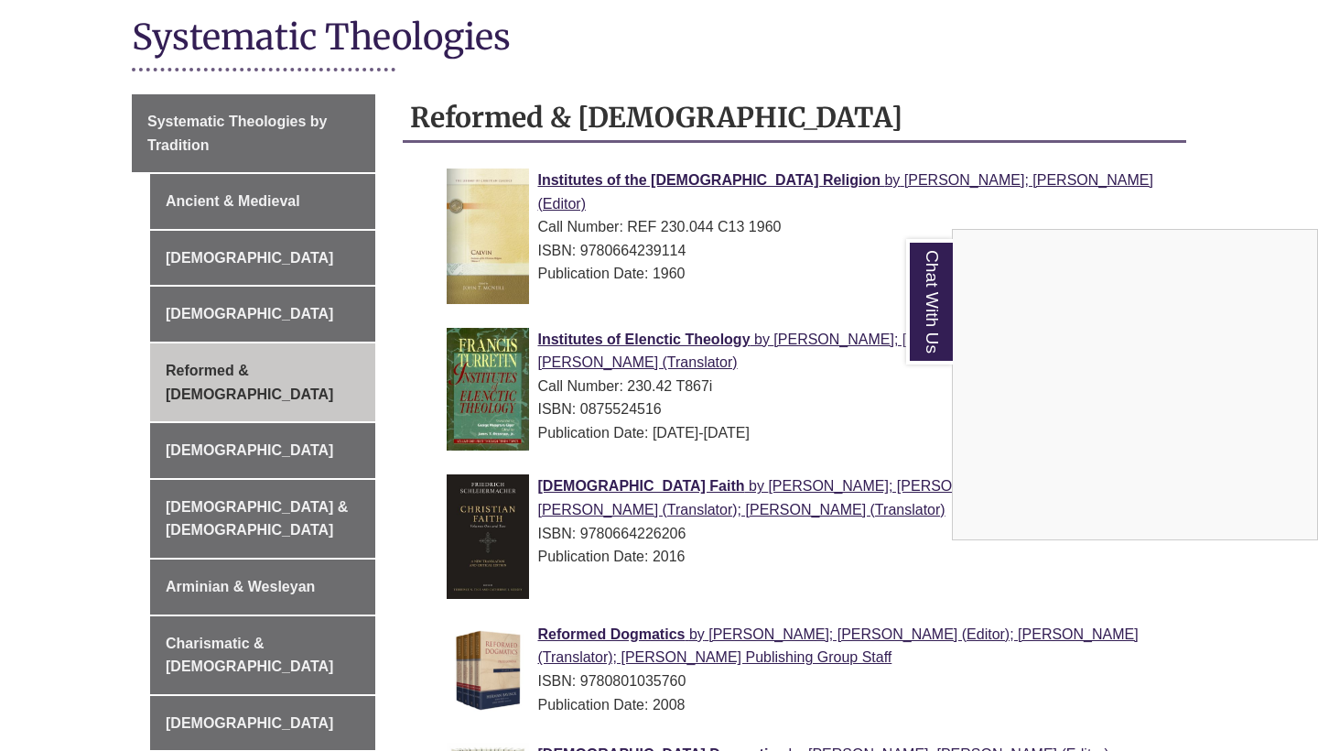
scroll to position [375, 0]
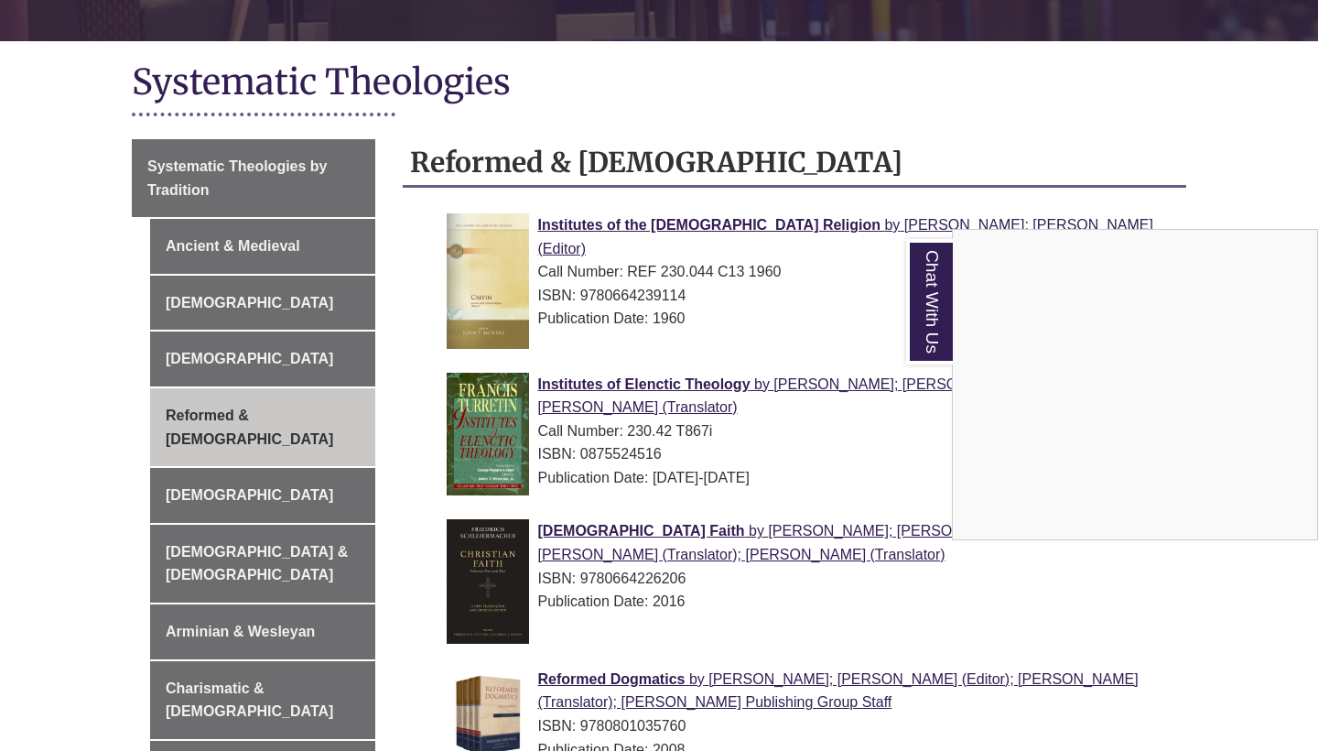
click at [196, 473] on div "Chat With Us" at bounding box center [659, 375] width 1318 height 751
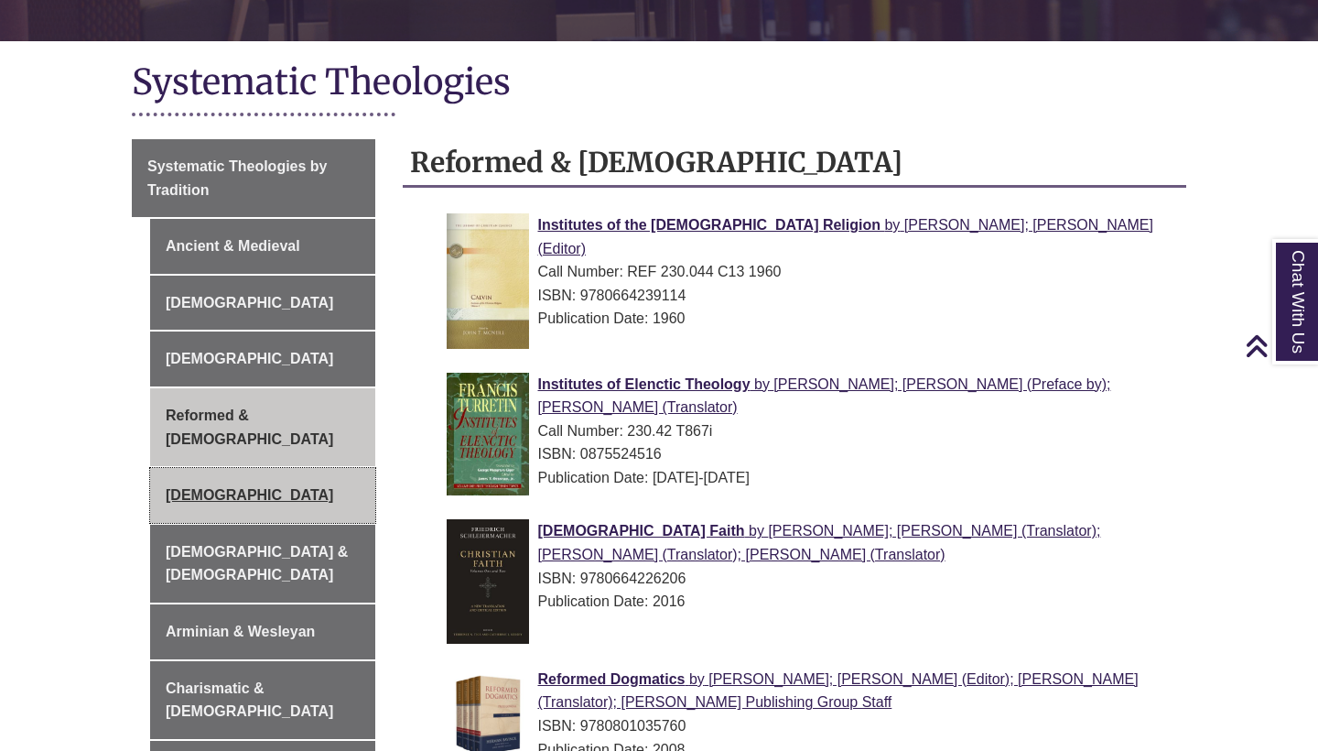
click at [196, 472] on link "[DEMOGRAPHIC_DATA]" at bounding box center [262, 495] width 225 height 55
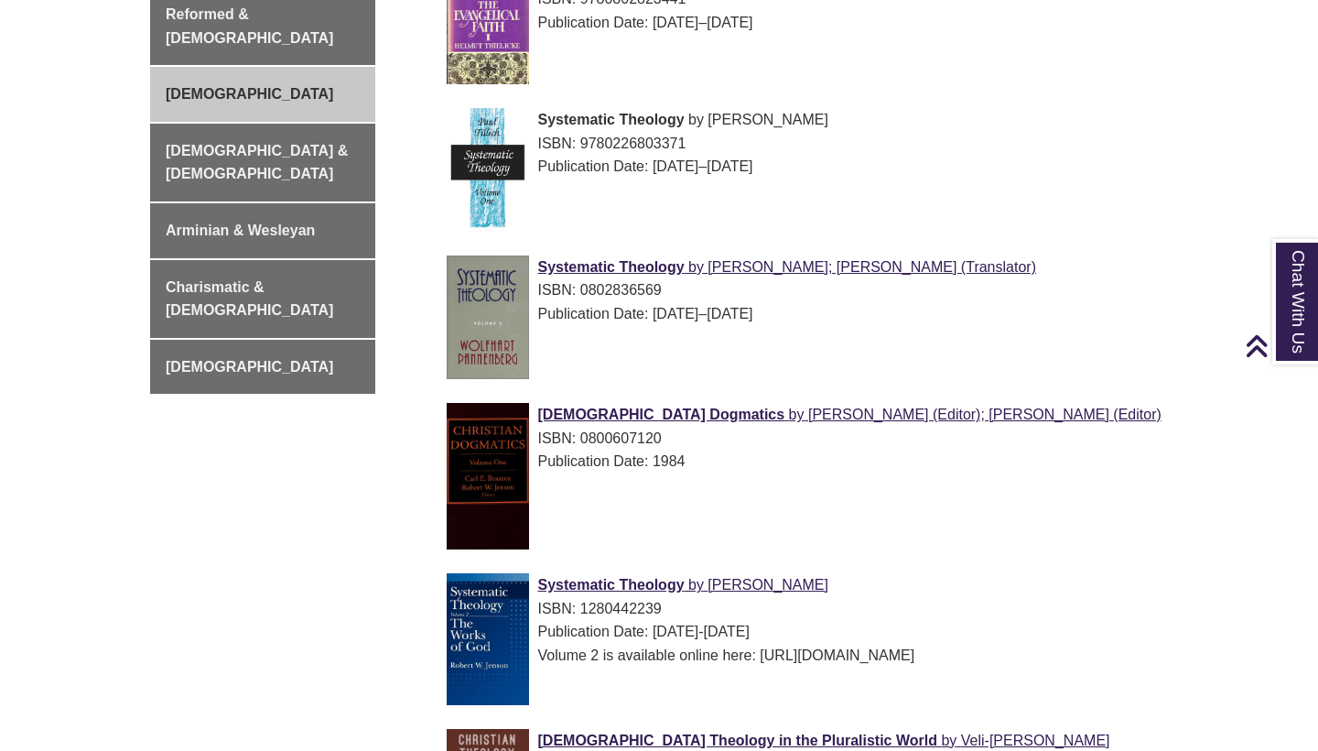
scroll to position [605, 0]
